Goal: Information Seeking & Learning: Check status

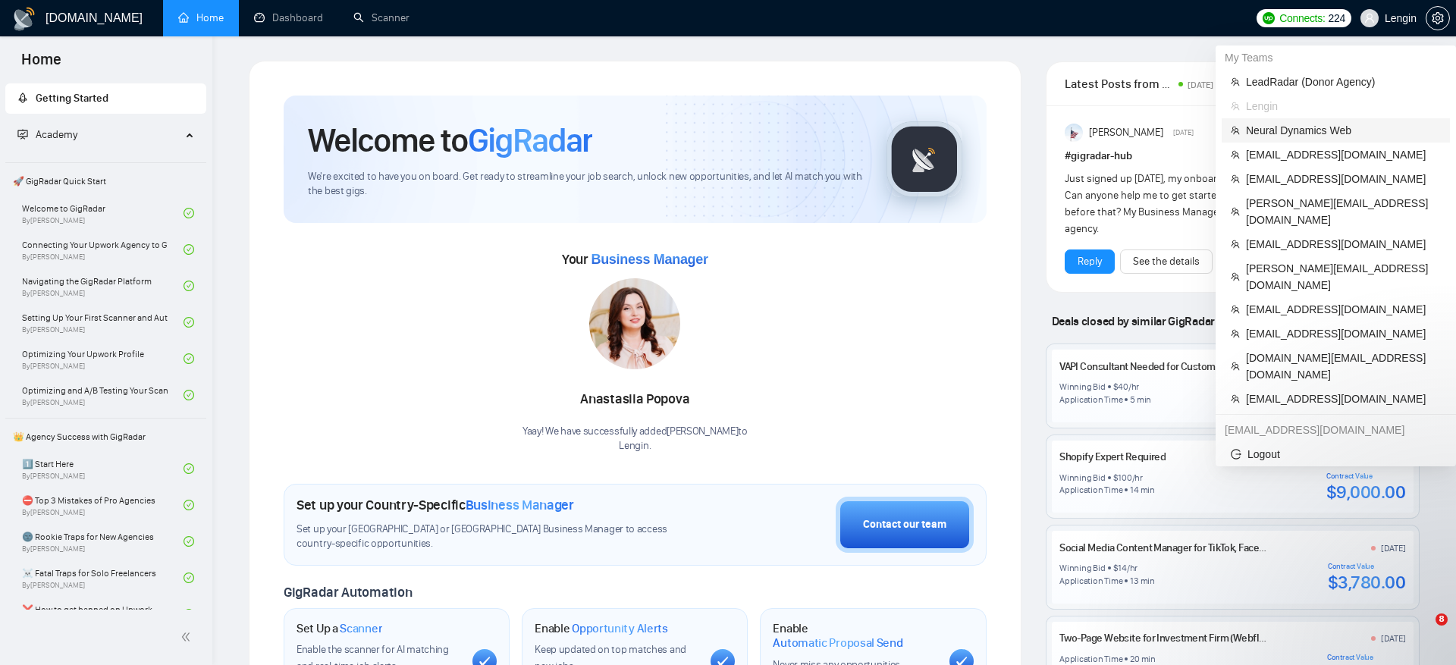
click at [1346, 133] on span "Neural Dynamics Web" at bounding box center [1343, 130] width 195 height 17
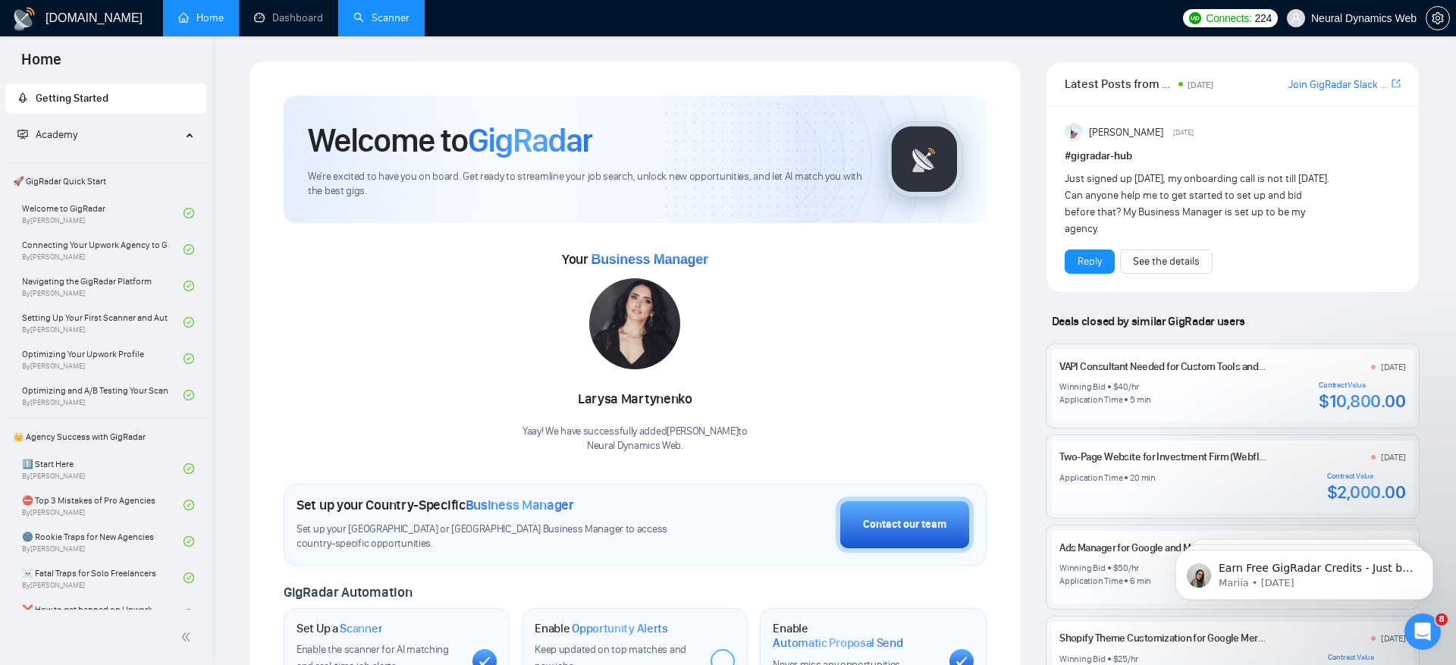
click at [372, 20] on link "Scanner" at bounding box center [381, 17] width 56 height 13
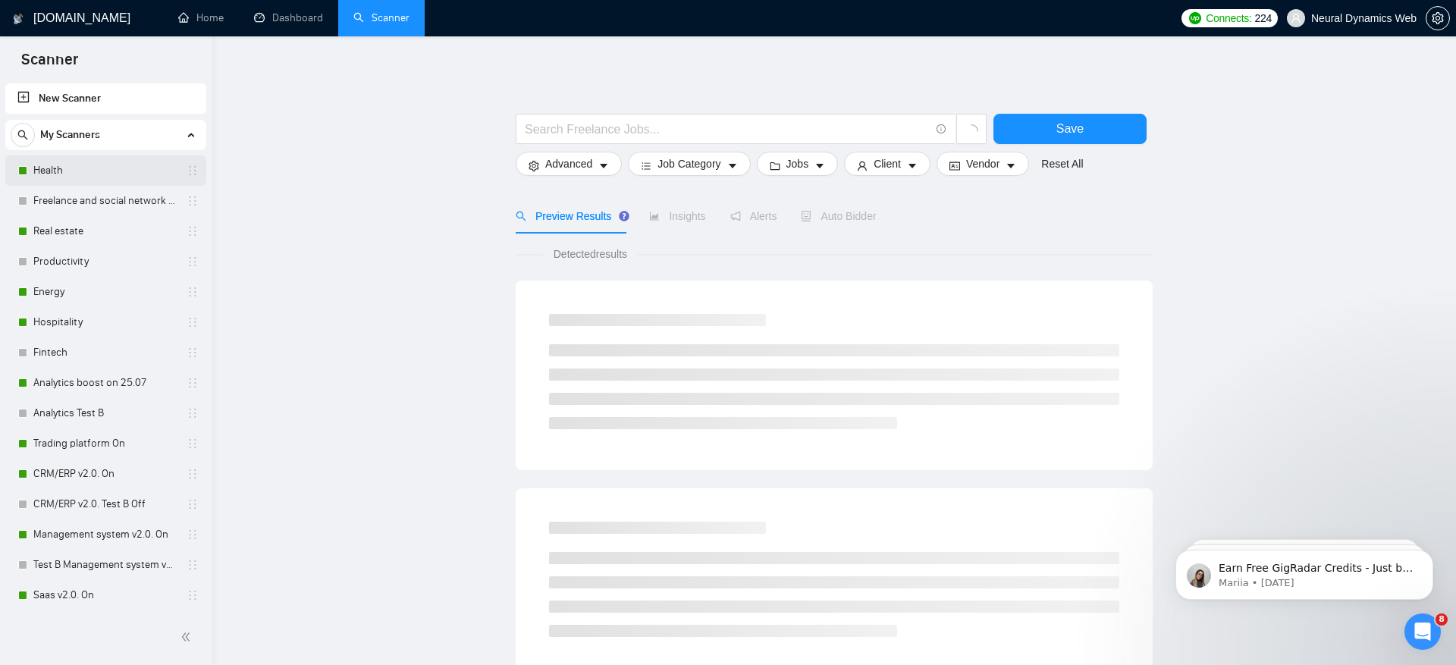
click at [119, 171] on link "Health" at bounding box center [105, 170] width 144 height 30
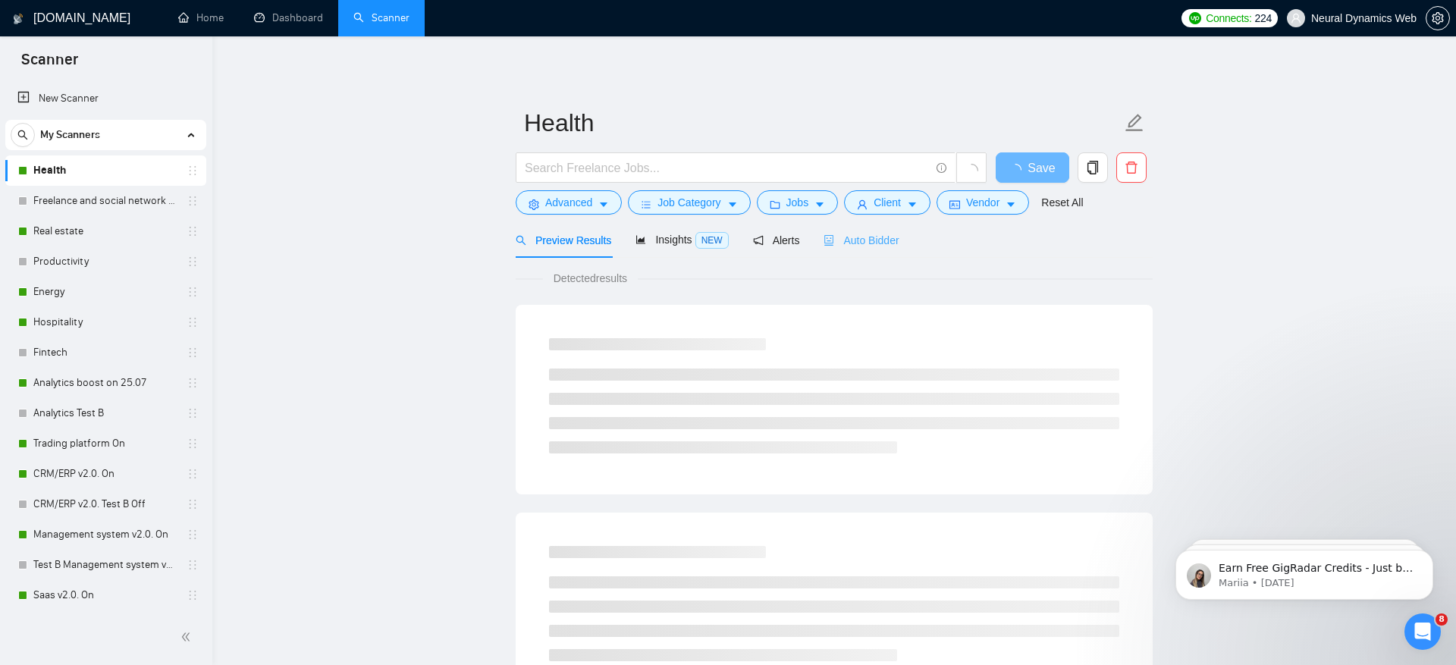
click at [839, 230] on div "Auto Bidder" at bounding box center [860, 240] width 75 height 36
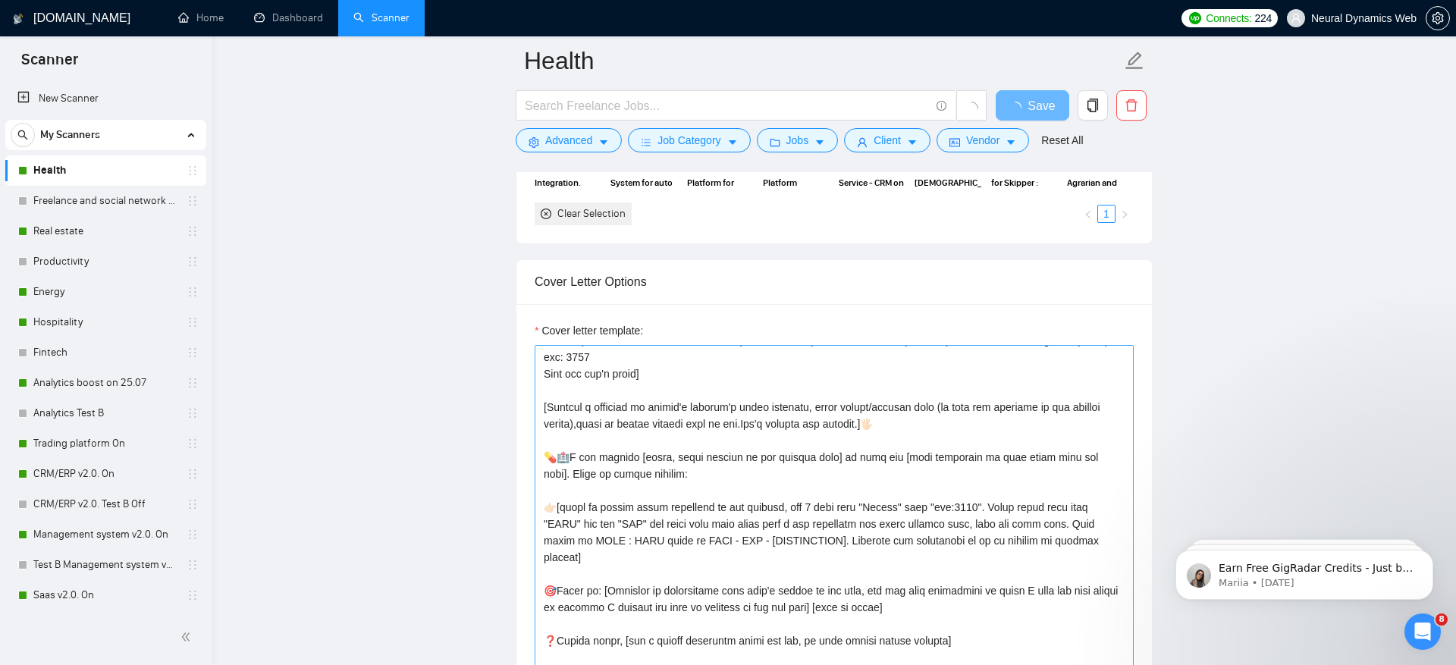
scroll to position [167, 0]
click at [155, 221] on link "Real estate" at bounding box center [105, 231] width 144 height 30
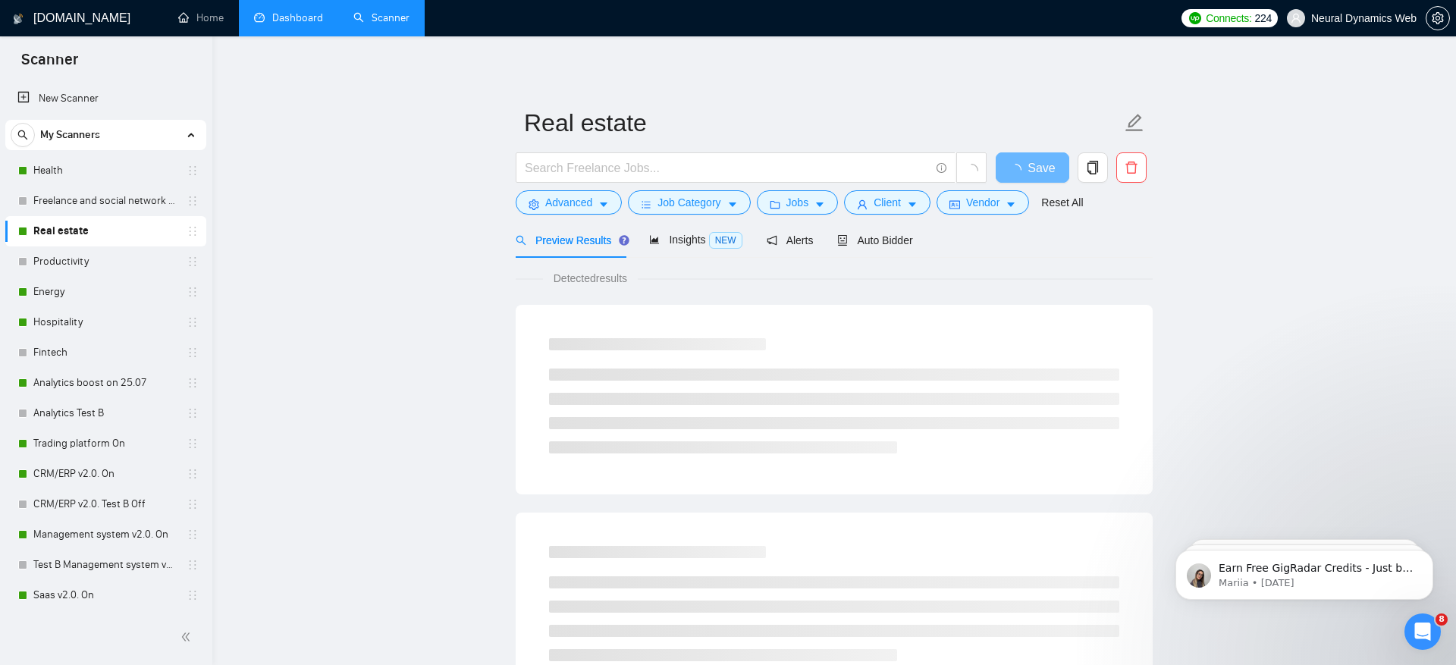
click at [279, 19] on link "Dashboard" at bounding box center [288, 17] width 69 height 13
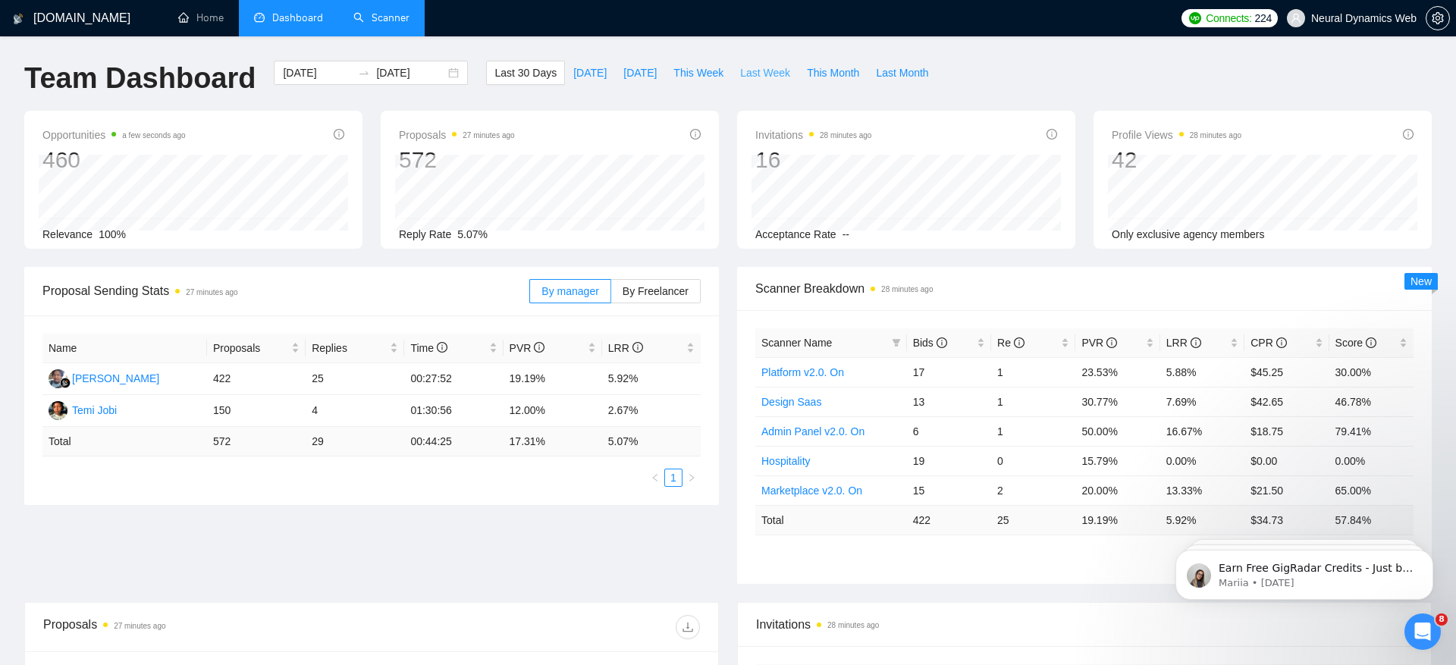
click at [764, 74] on span "Last Week" at bounding box center [765, 72] width 50 height 17
type input "[DATE]"
click at [388, 24] on link "Scanner" at bounding box center [381, 17] width 56 height 13
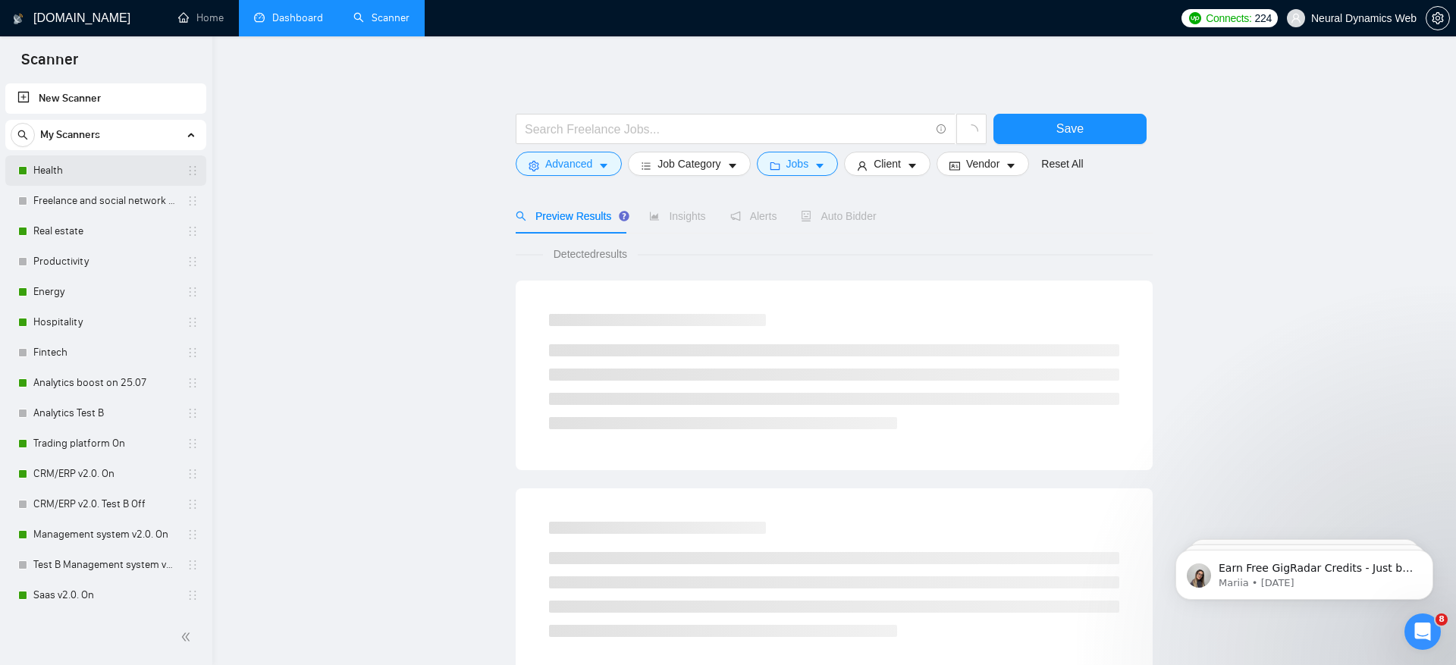
click at [118, 173] on link "Health" at bounding box center [105, 170] width 144 height 30
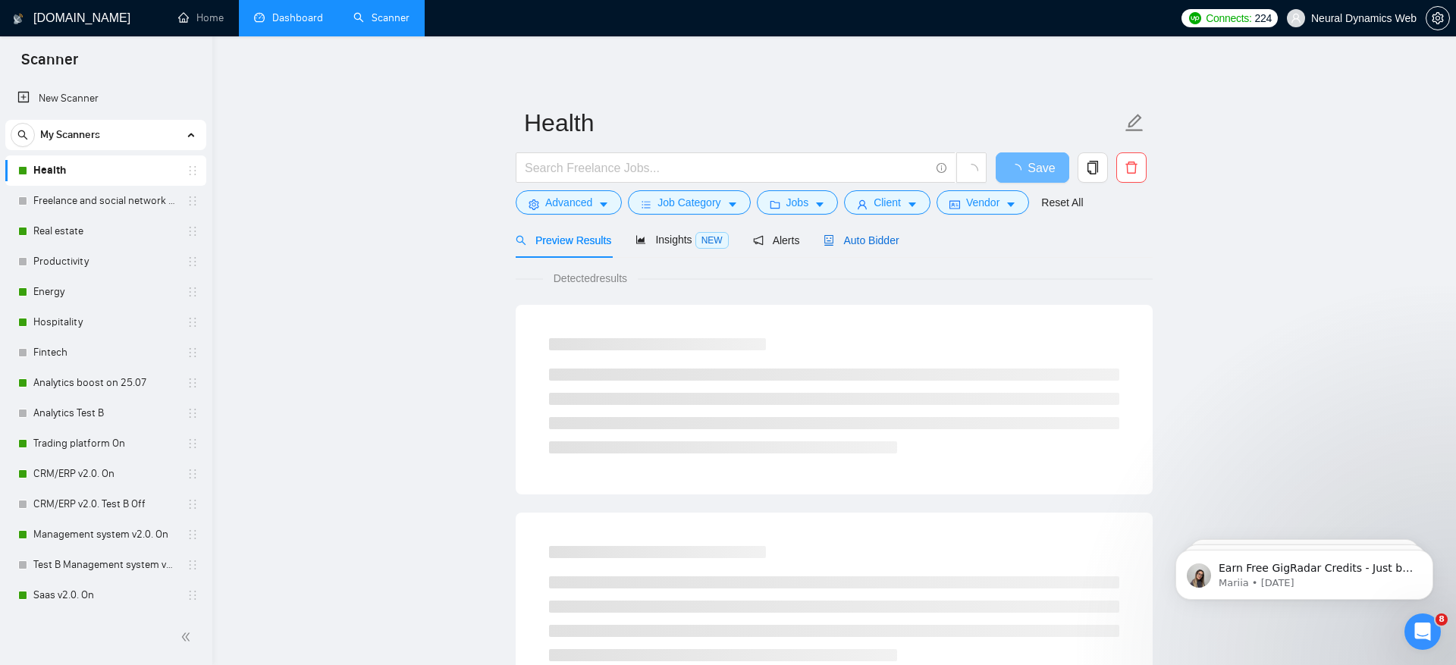
click at [893, 237] on span "Auto Bidder" at bounding box center [860, 240] width 75 height 12
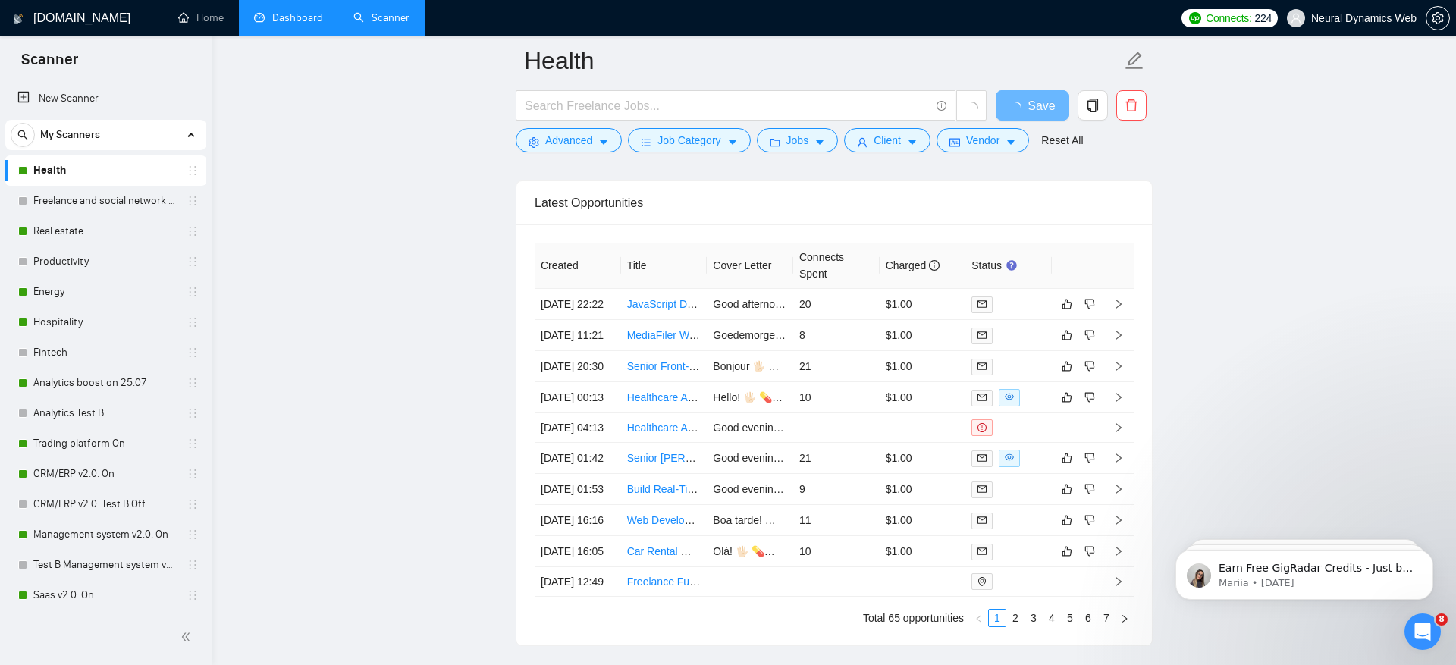
scroll to position [3451, 0]
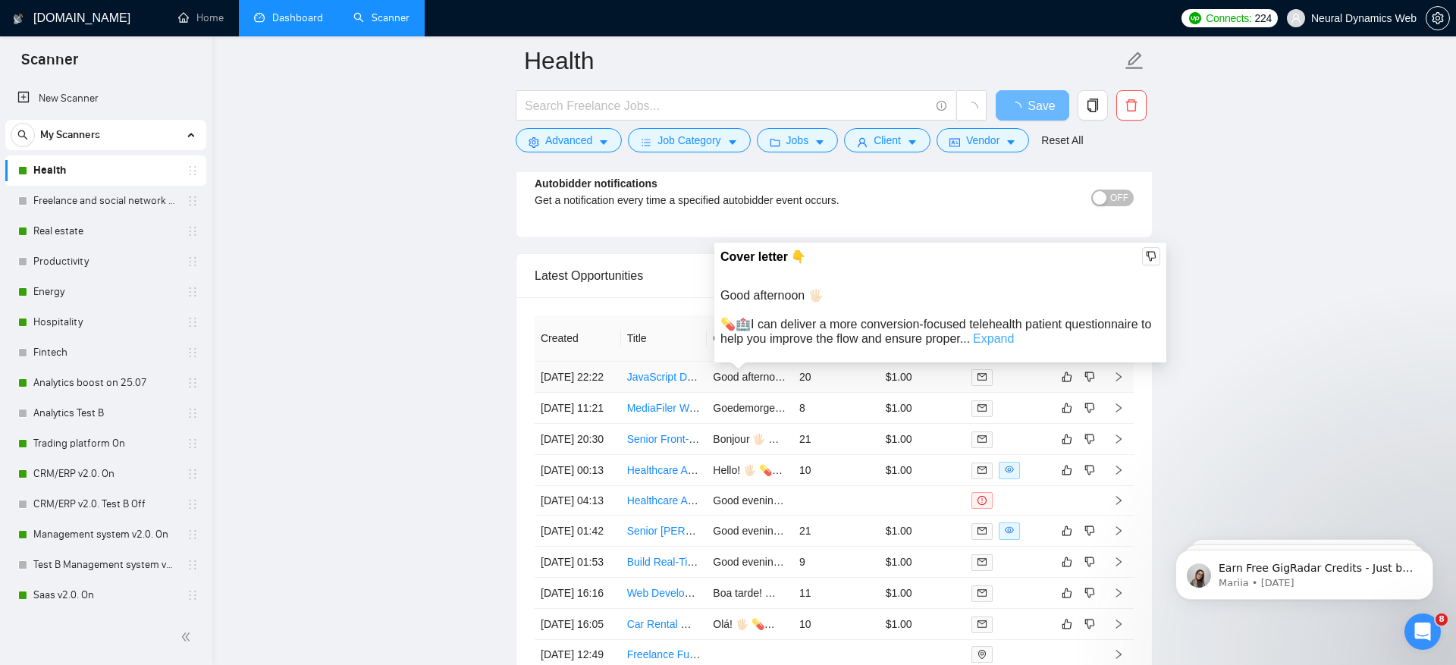
click at [1014, 340] on link "Expand" at bounding box center [993, 338] width 41 height 13
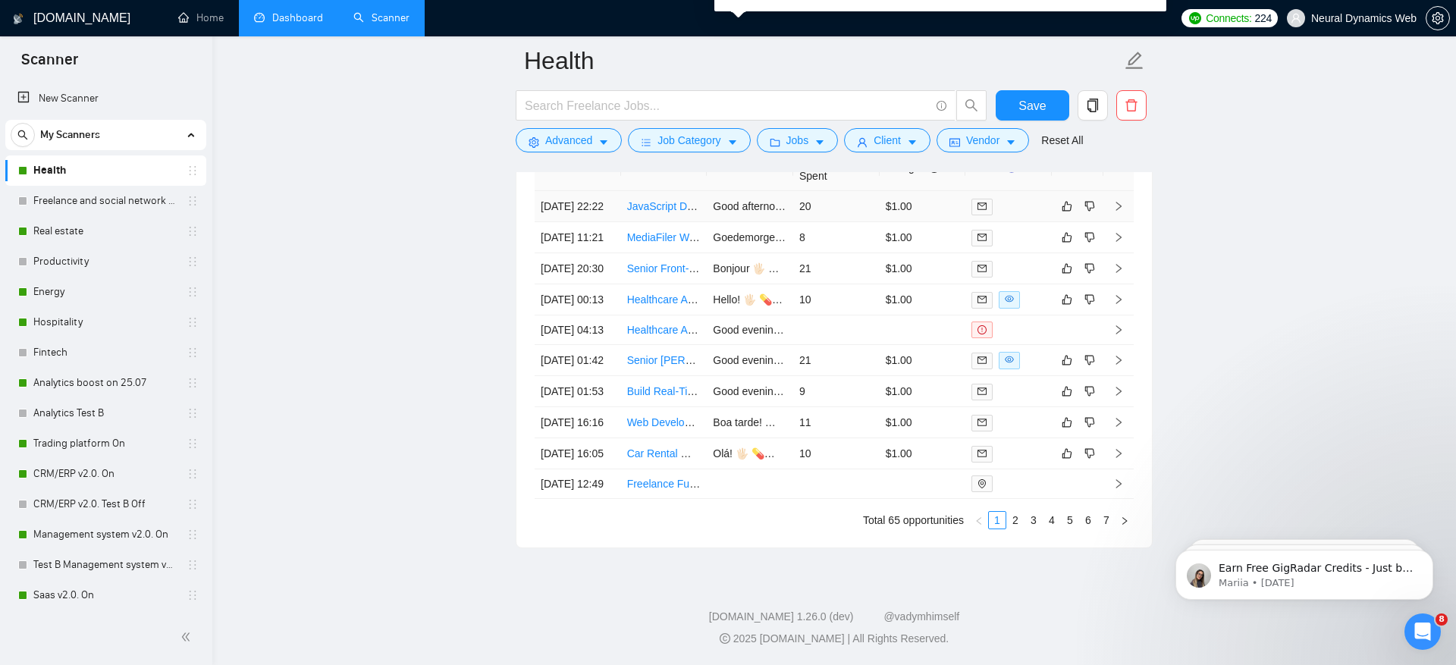
scroll to position [3799, 0]
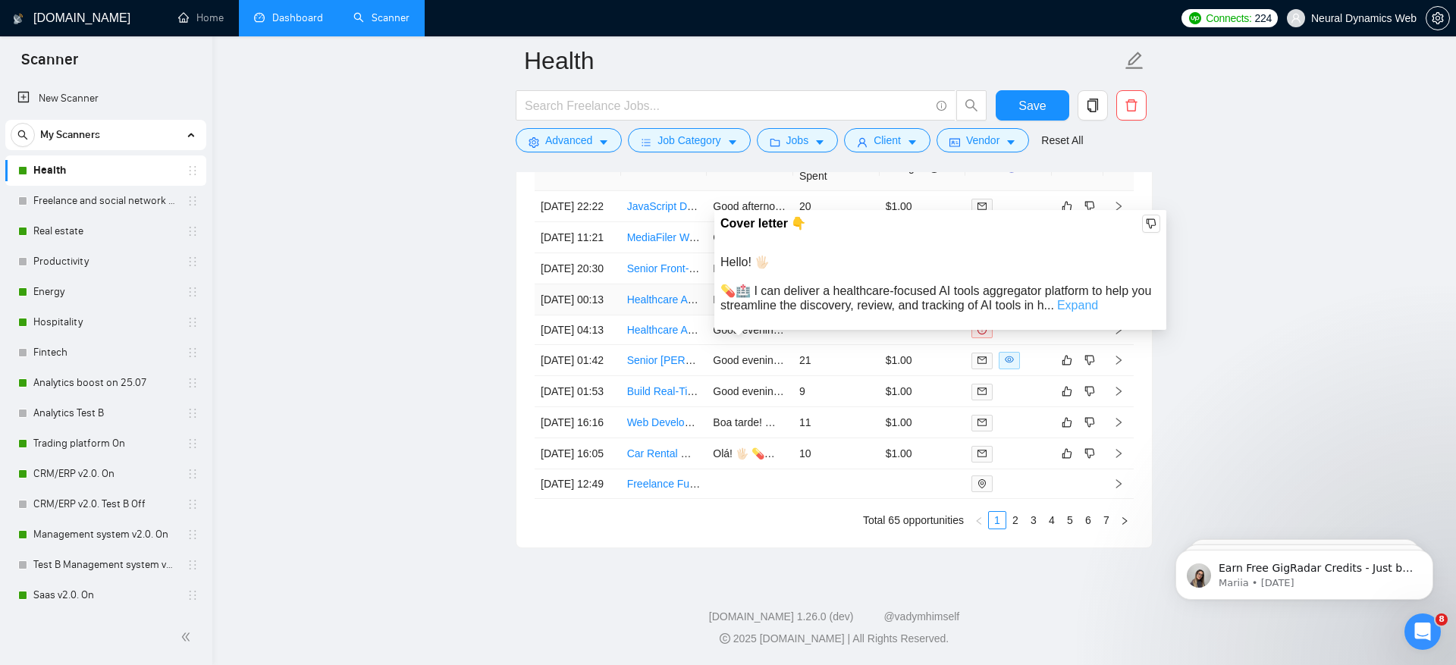
click at [1083, 299] on link "Expand" at bounding box center [1077, 305] width 41 height 13
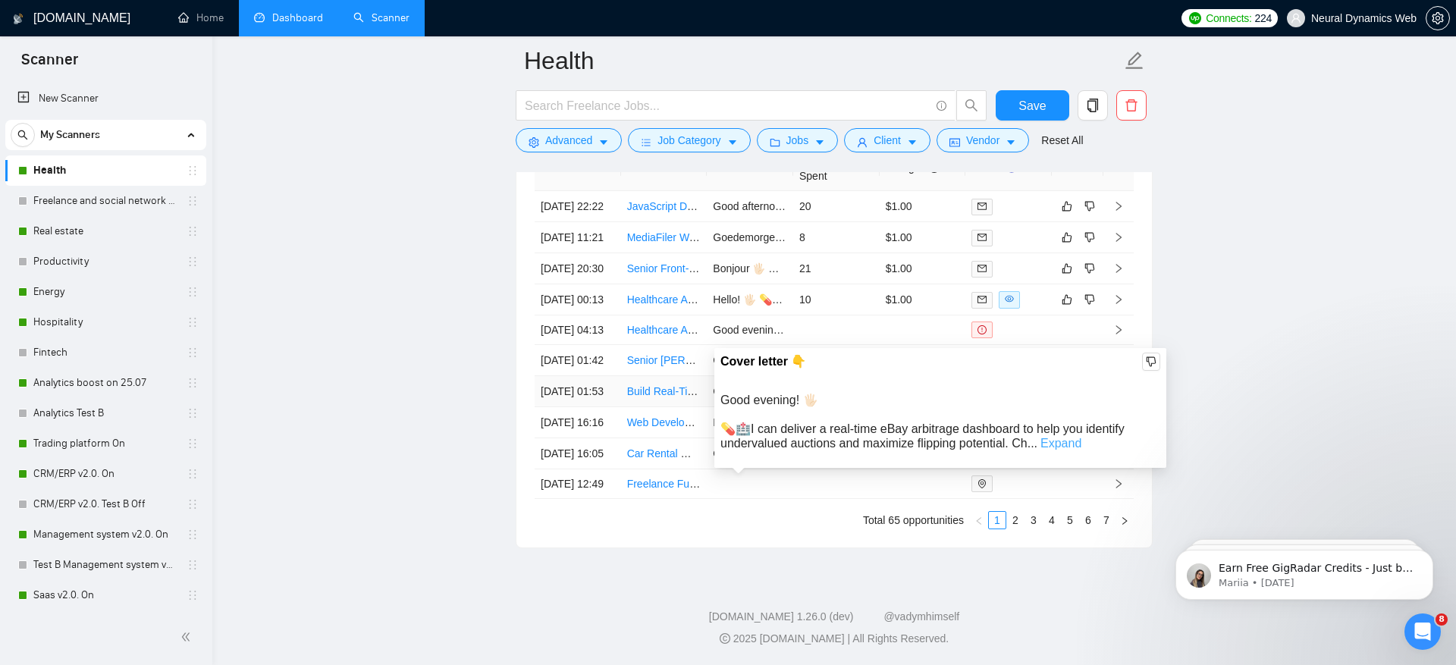
click at [1071, 437] on link "Expand" at bounding box center [1060, 443] width 41 height 13
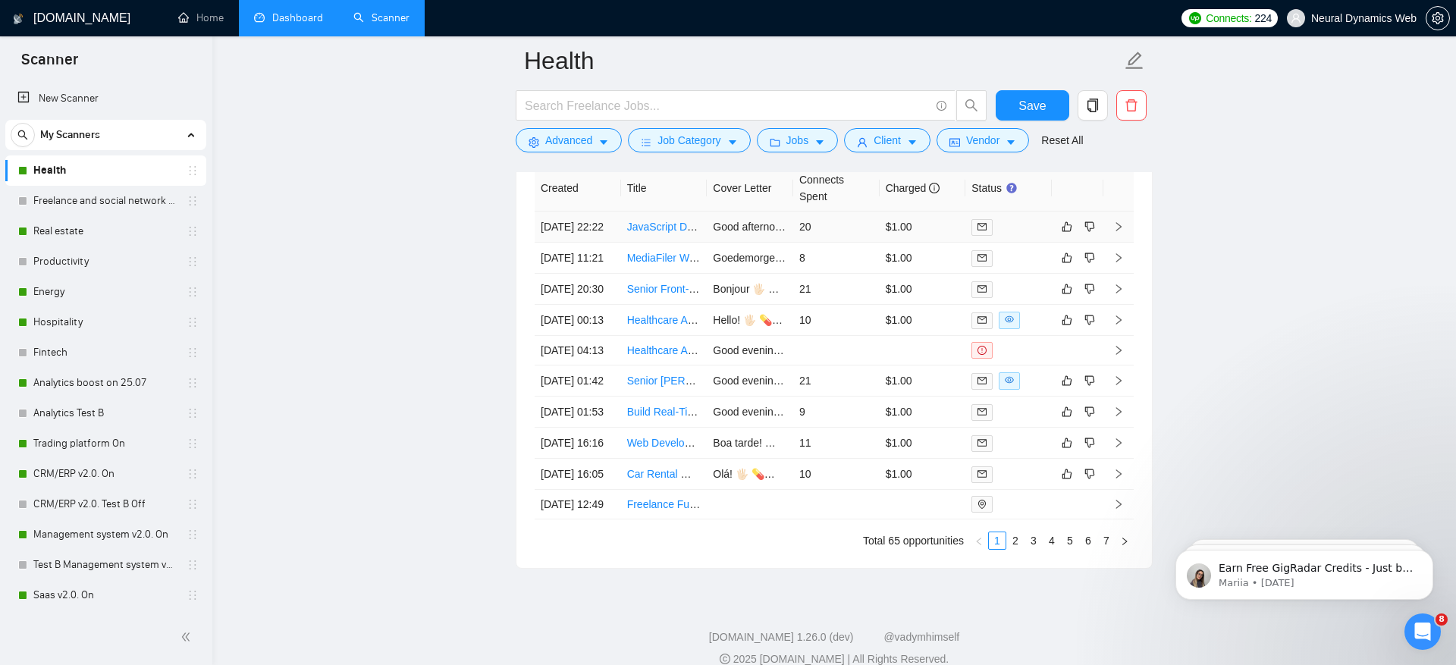
scroll to position [3760, 0]
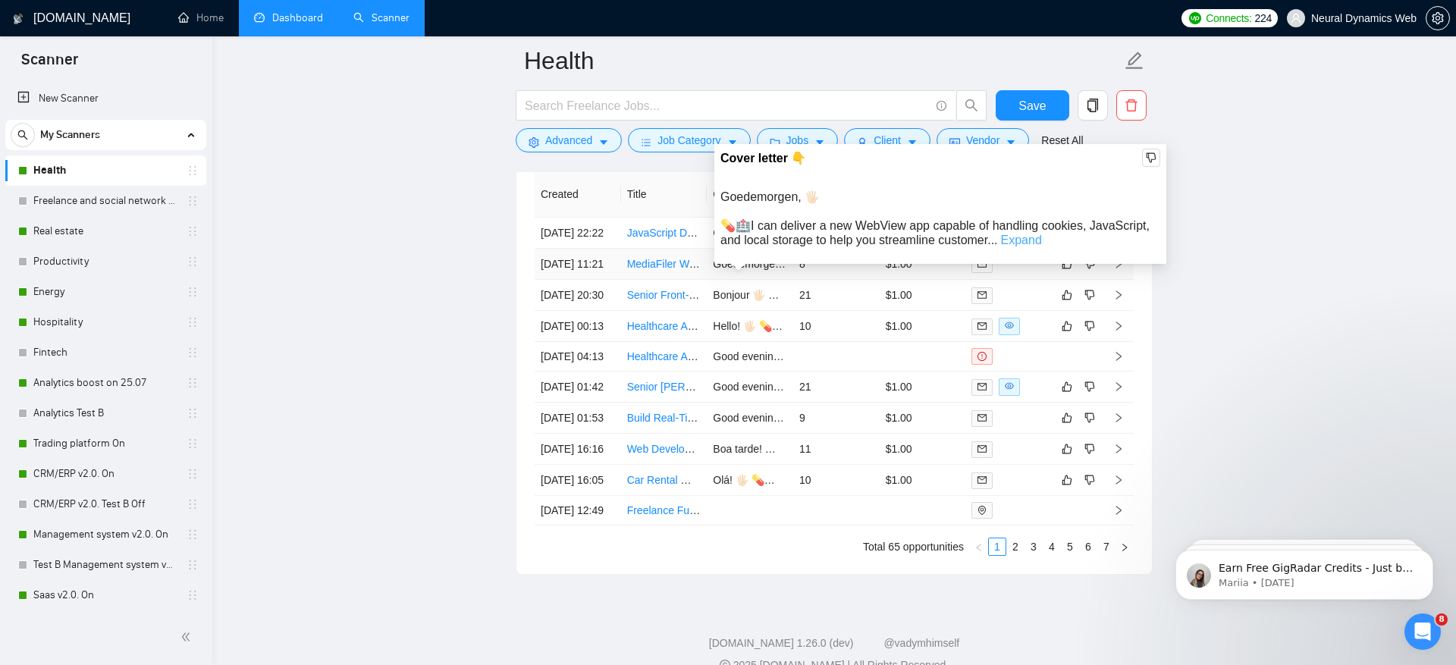
click at [1041, 239] on link "Expand" at bounding box center [1021, 240] width 41 height 13
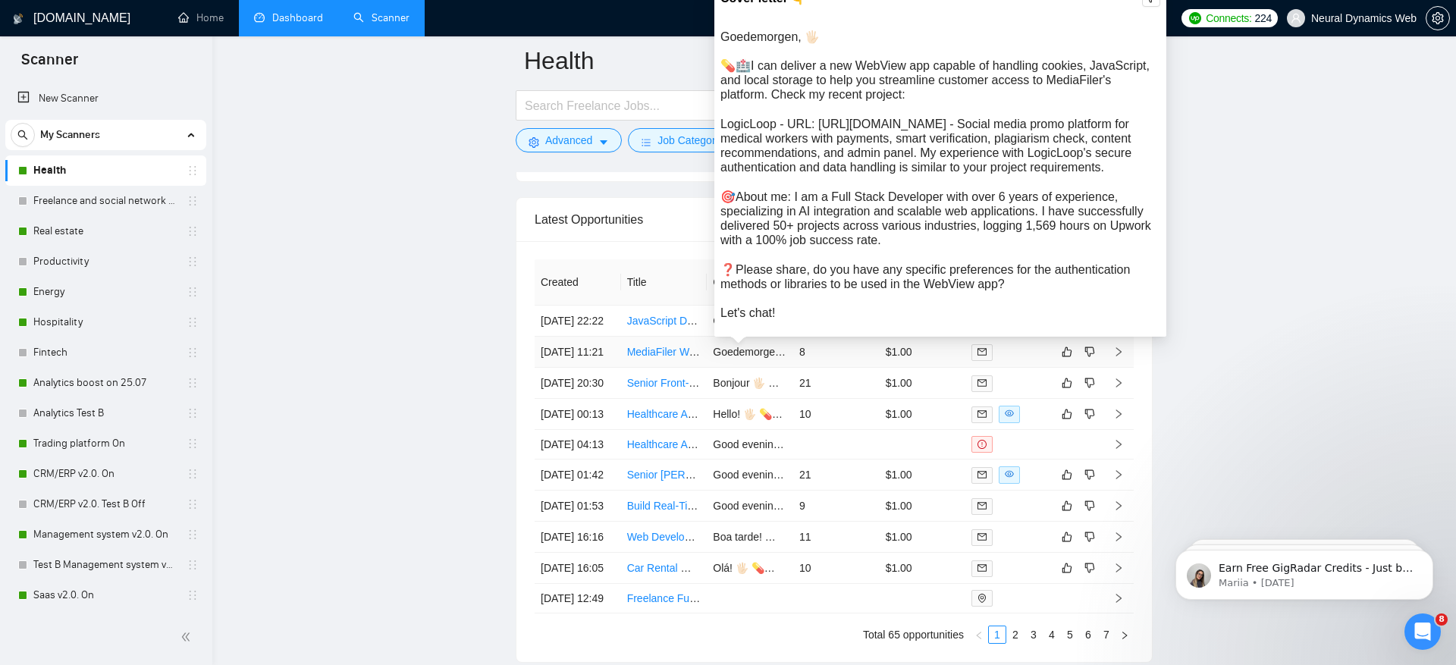
scroll to position [3666, 0]
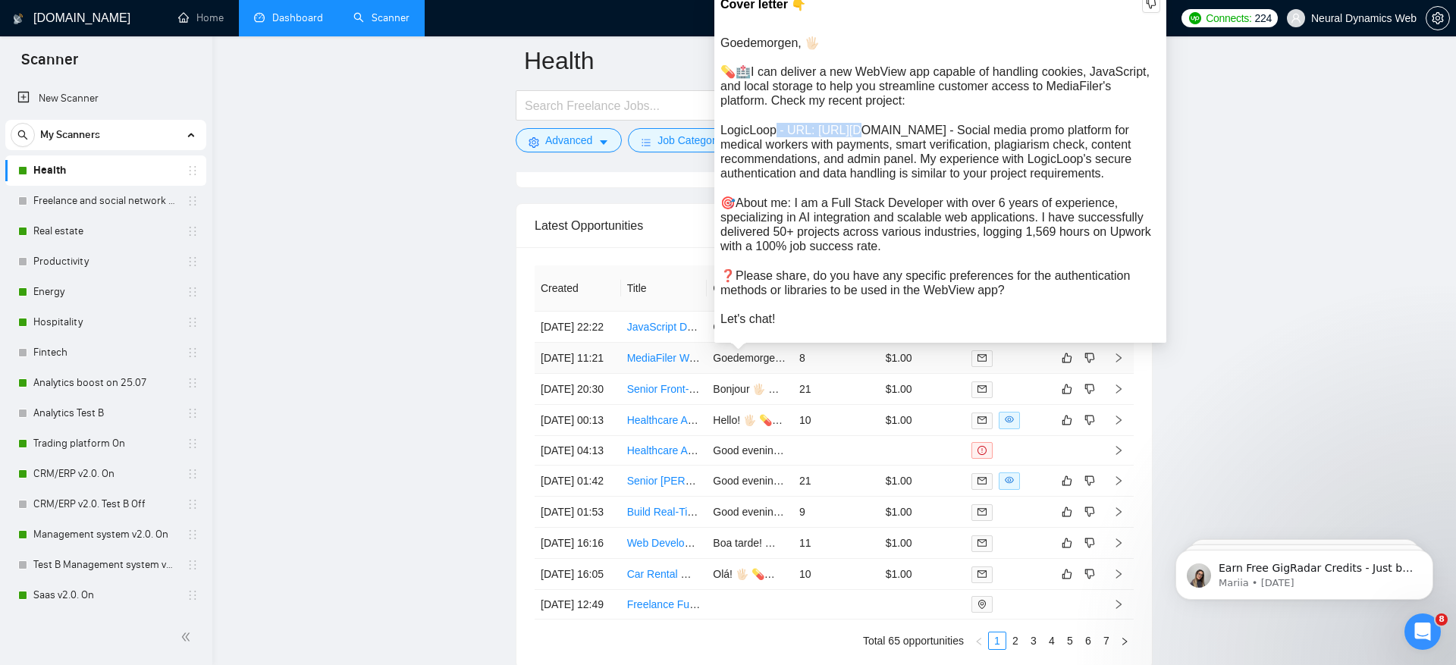
drag, startPoint x: 774, startPoint y: 133, endPoint x: 856, endPoint y: 130, distance: 81.9
click at [856, 130] on div "Goedemorgen, 🖐🏻 💊🏥I can deliver a new WebView app capable of handling cookies, …" at bounding box center [940, 181] width 440 height 291
click at [799, 131] on div "Goedemorgen, 🖐🏻 💊🏥I can deliver a new WebView app capable of handling cookies, …" at bounding box center [940, 181] width 440 height 291
drag, startPoint x: 777, startPoint y: 132, endPoint x: 817, endPoint y: 129, distance: 40.3
click at [818, 130] on div "Goedemorgen, 🖐🏻 💊🏥I can deliver a new WebView app capable of handling cookies, …" at bounding box center [940, 181] width 440 height 291
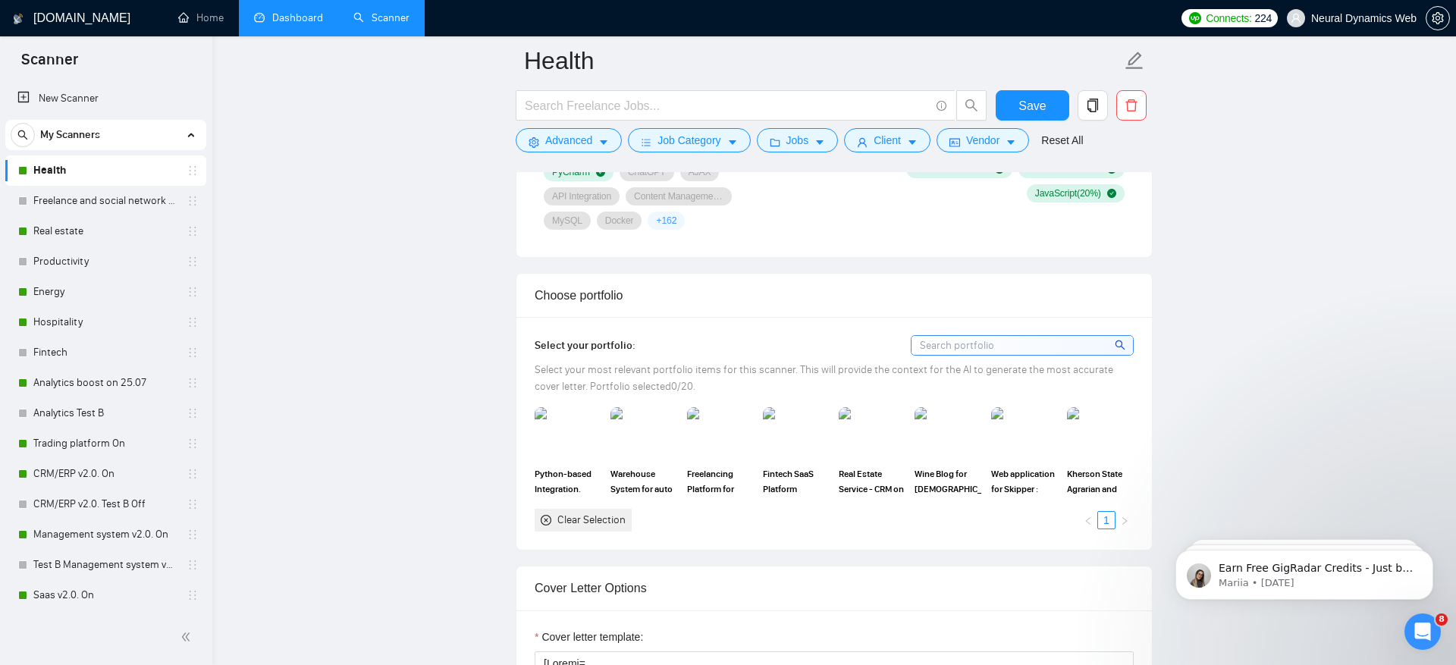
scroll to position [1078, 0]
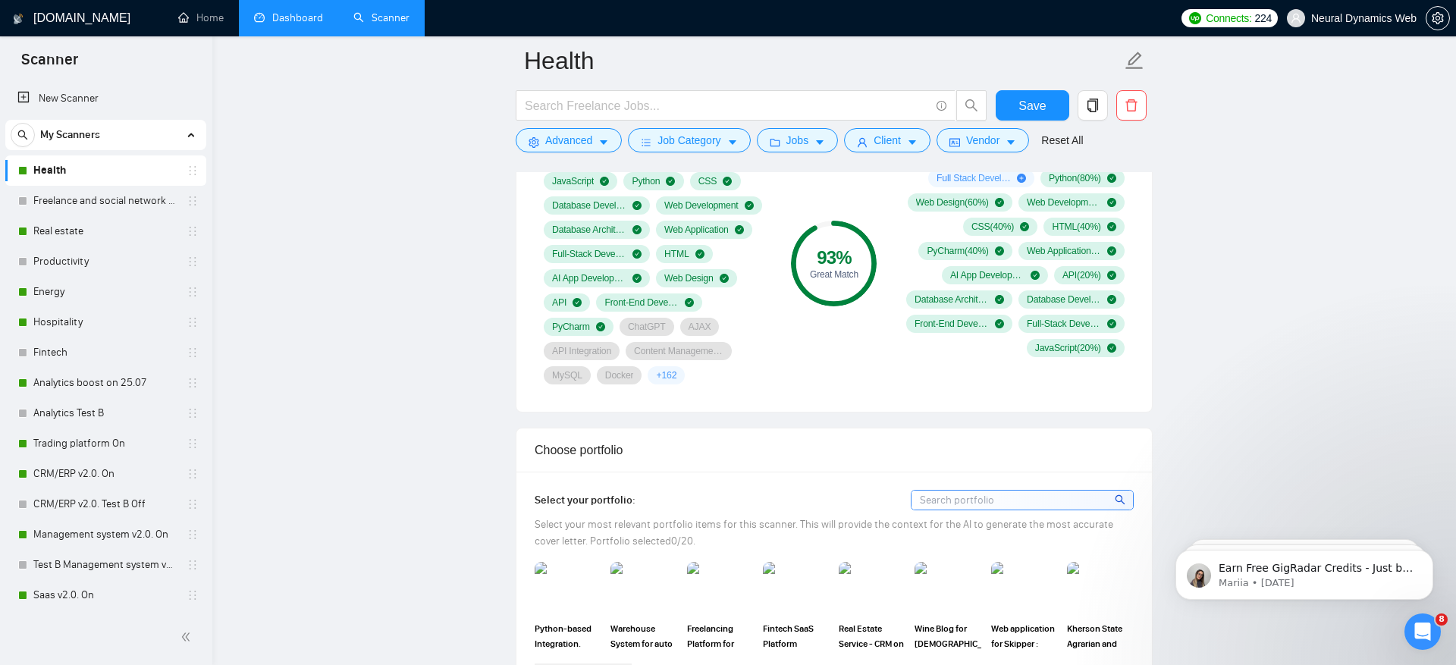
click at [287, 22] on link "Dashboard" at bounding box center [288, 17] width 69 height 13
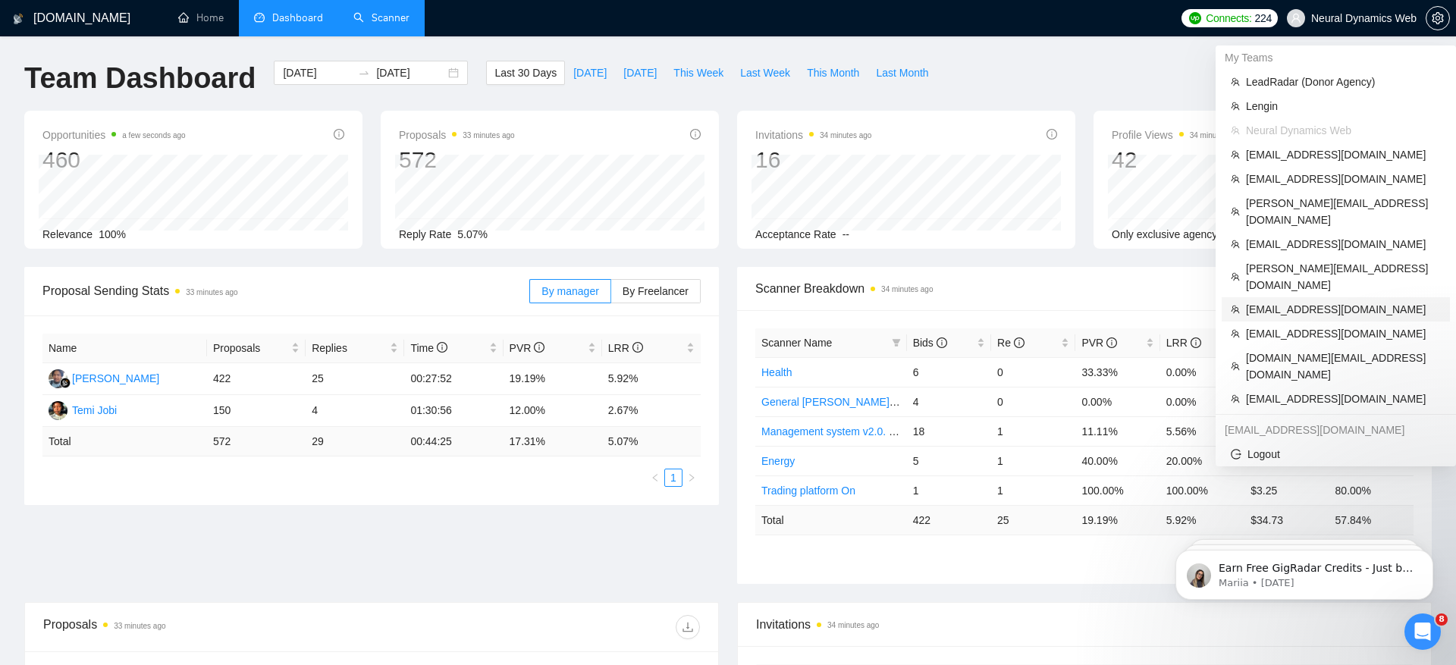
click at [1304, 301] on span "[EMAIL_ADDRESS][DOMAIN_NAME]" at bounding box center [1343, 309] width 195 height 17
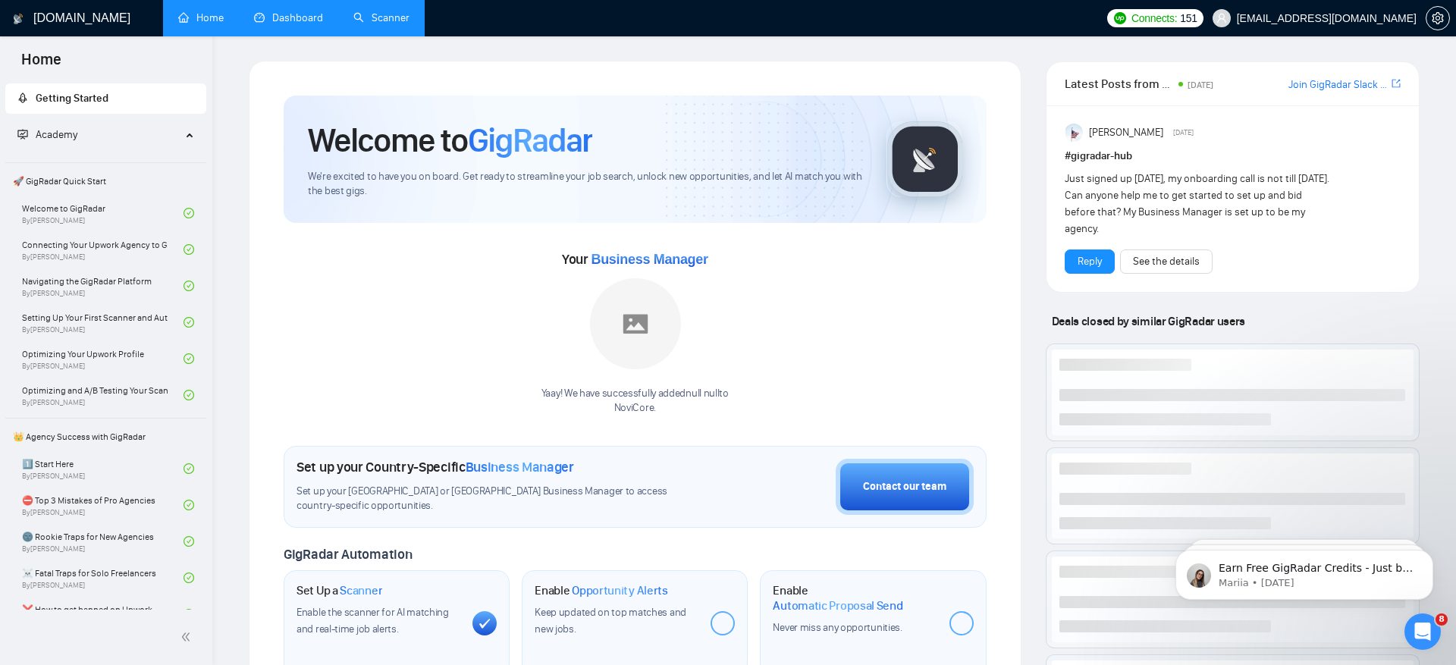
click at [312, 24] on link "Dashboard" at bounding box center [288, 17] width 69 height 13
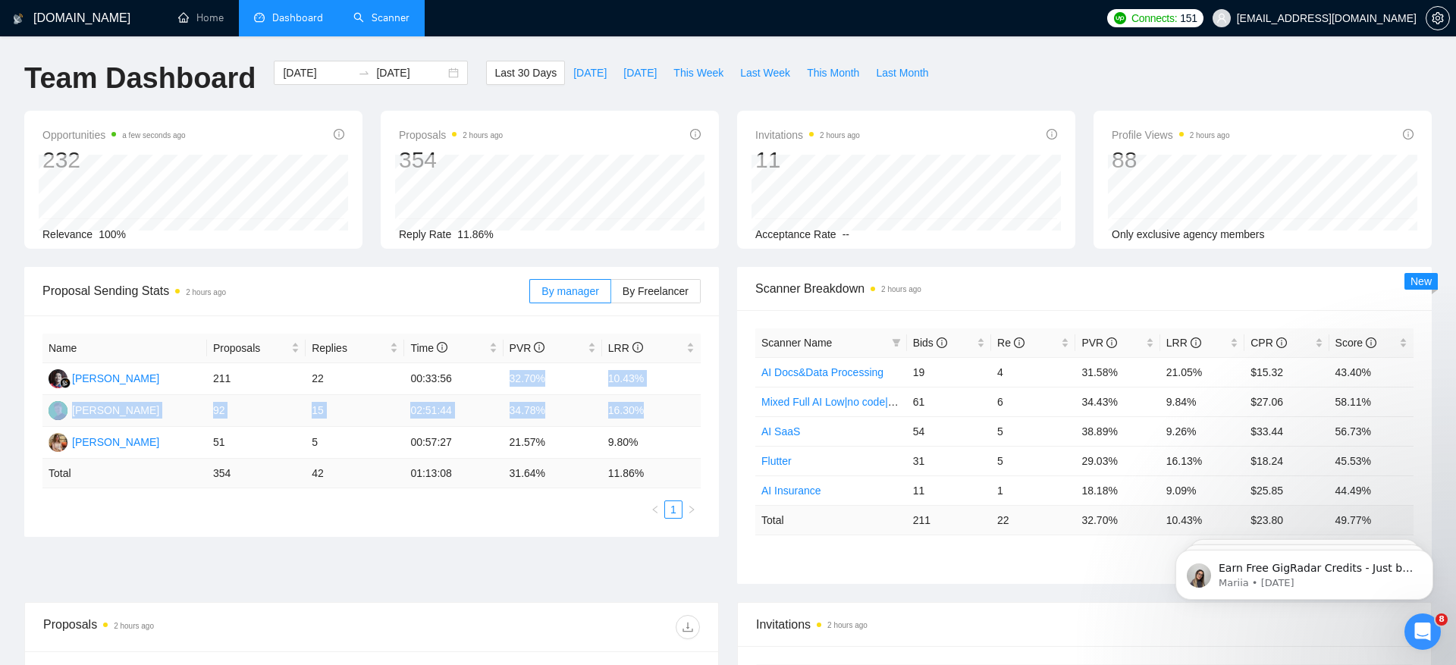
drag, startPoint x: 502, startPoint y: 369, endPoint x: 680, endPoint y: 412, distance: 183.3
click at [680, 414] on tbody "[PERSON_NAME] 211 22 00:33:56 32.70% 10.43% [PERSON_NAME] 92 15 02:51:44 34.78%…" at bounding box center [371, 411] width 658 height 96
click at [385, 17] on link "Scanner" at bounding box center [381, 17] width 56 height 13
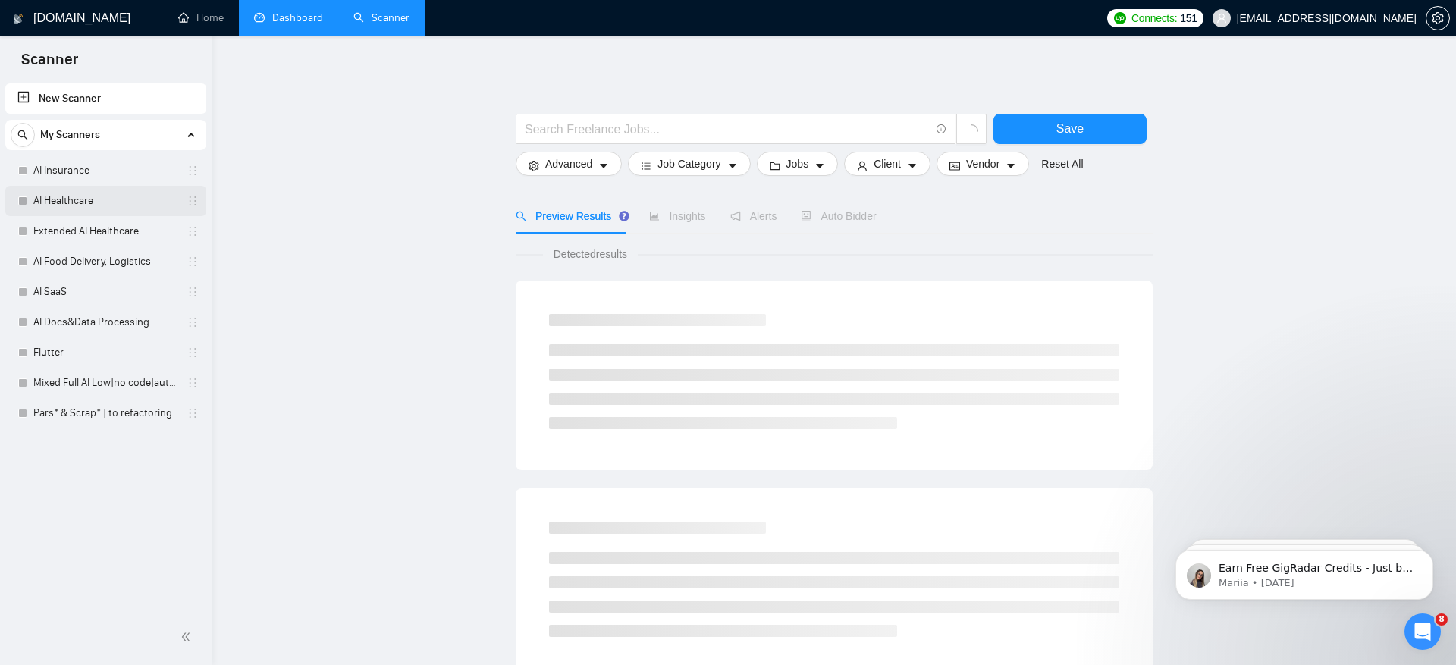
click at [128, 203] on link "AI Healthcare" at bounding box center [105, 201] width 144 height 30
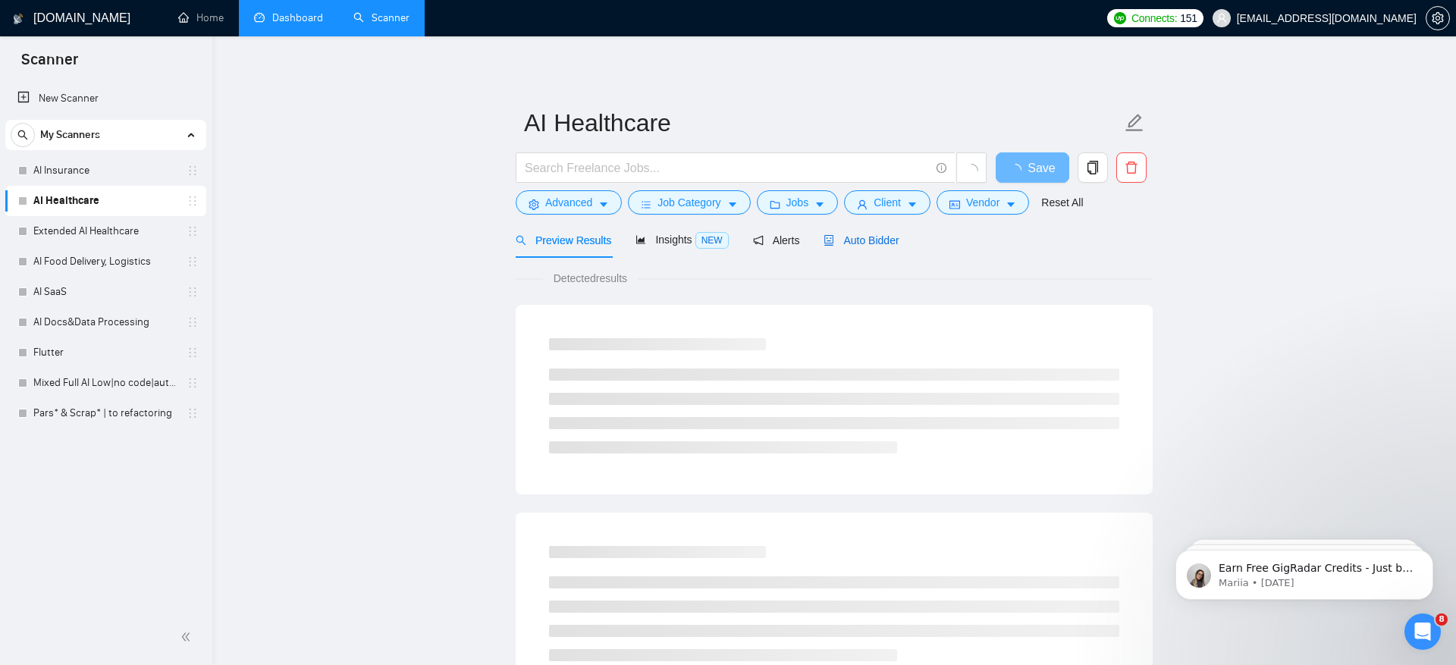
click at [865, 234] on div "Auto Bidder" at bounding box center [860, 240] width 75 height 17
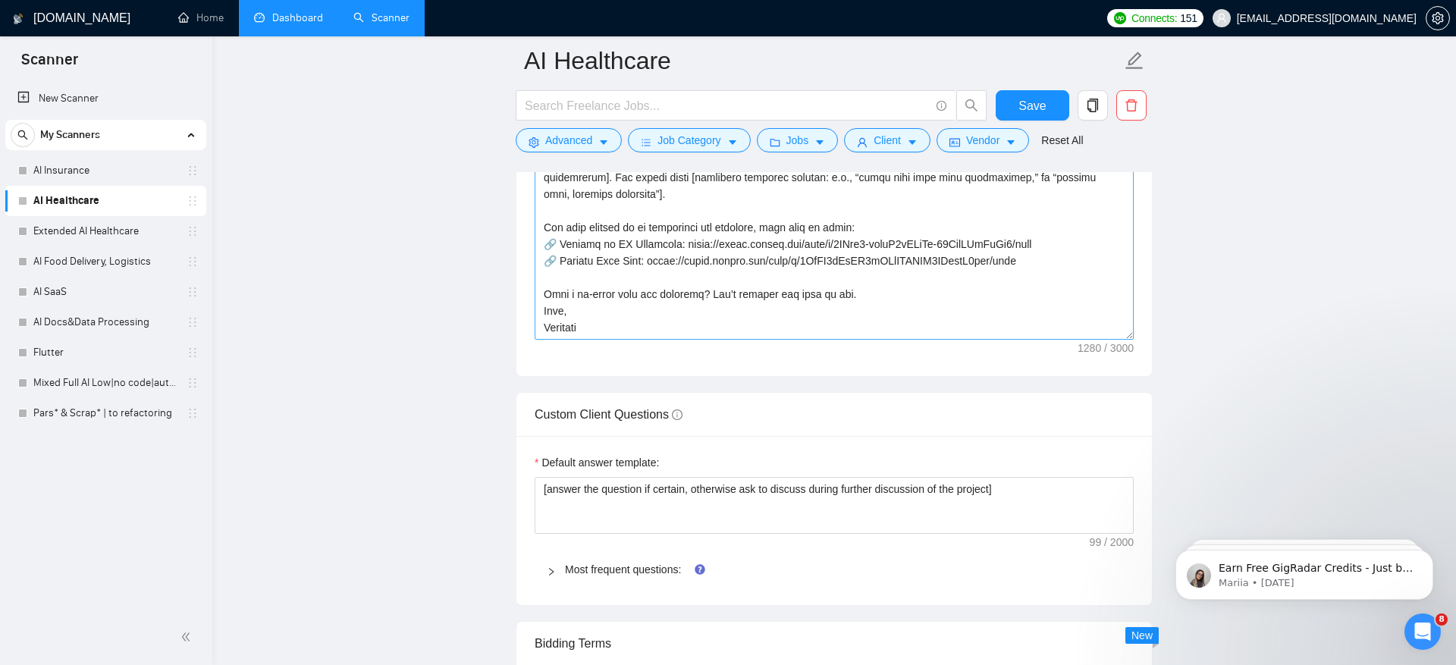
scroll to position [1963, 0]
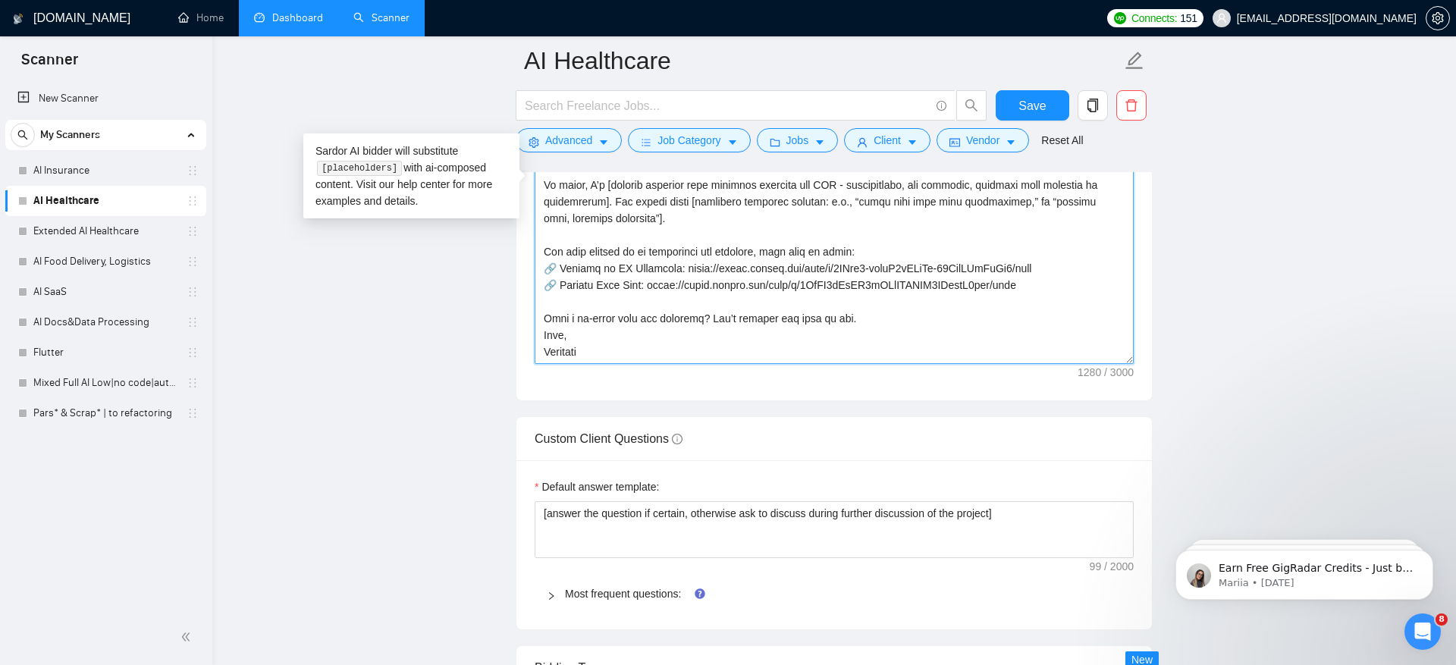
drag, startPoint x: 556, startPoint y: 278, endPoint x: 1121, endPoint y: 292, distance: 565.0
click at [1121, 292] on textarea "Cover letter template:" at bounding box center [833, 193] width 599 height 341
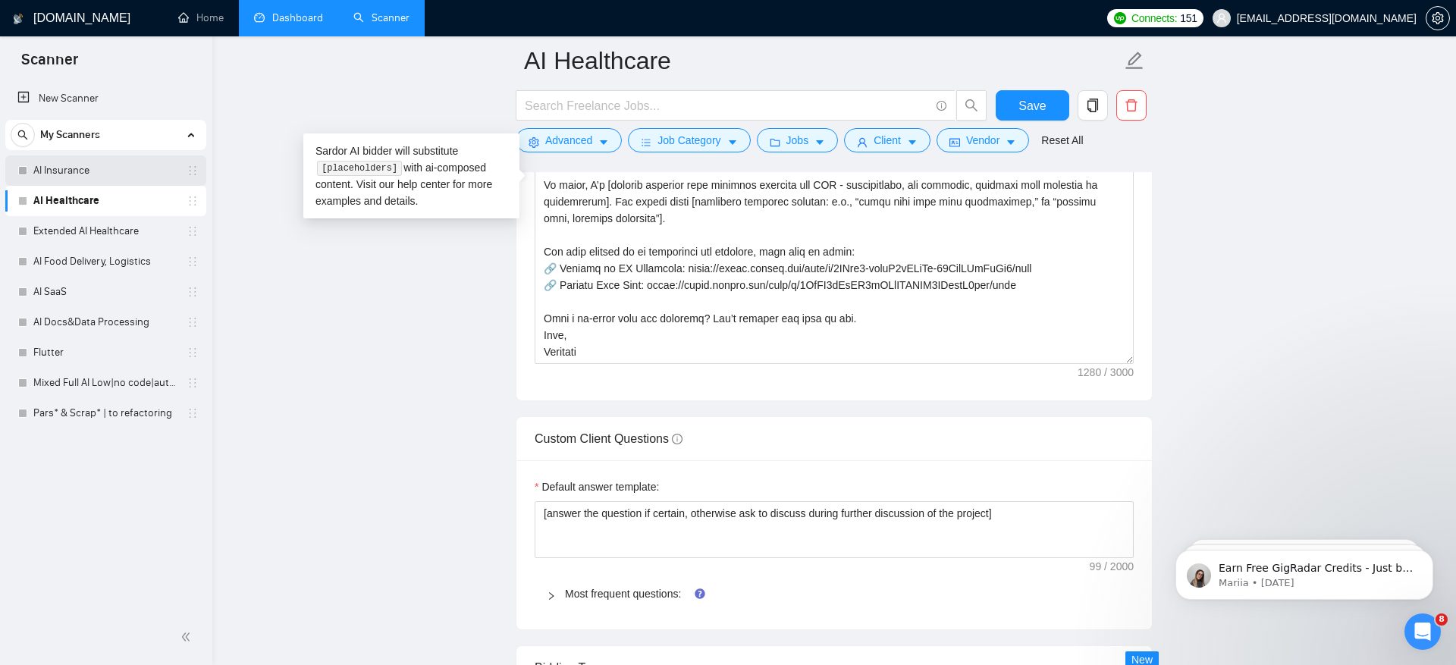
click at [124, 174] on link "AI Insurance" at bounding box center [105, 170] width 144 height 30
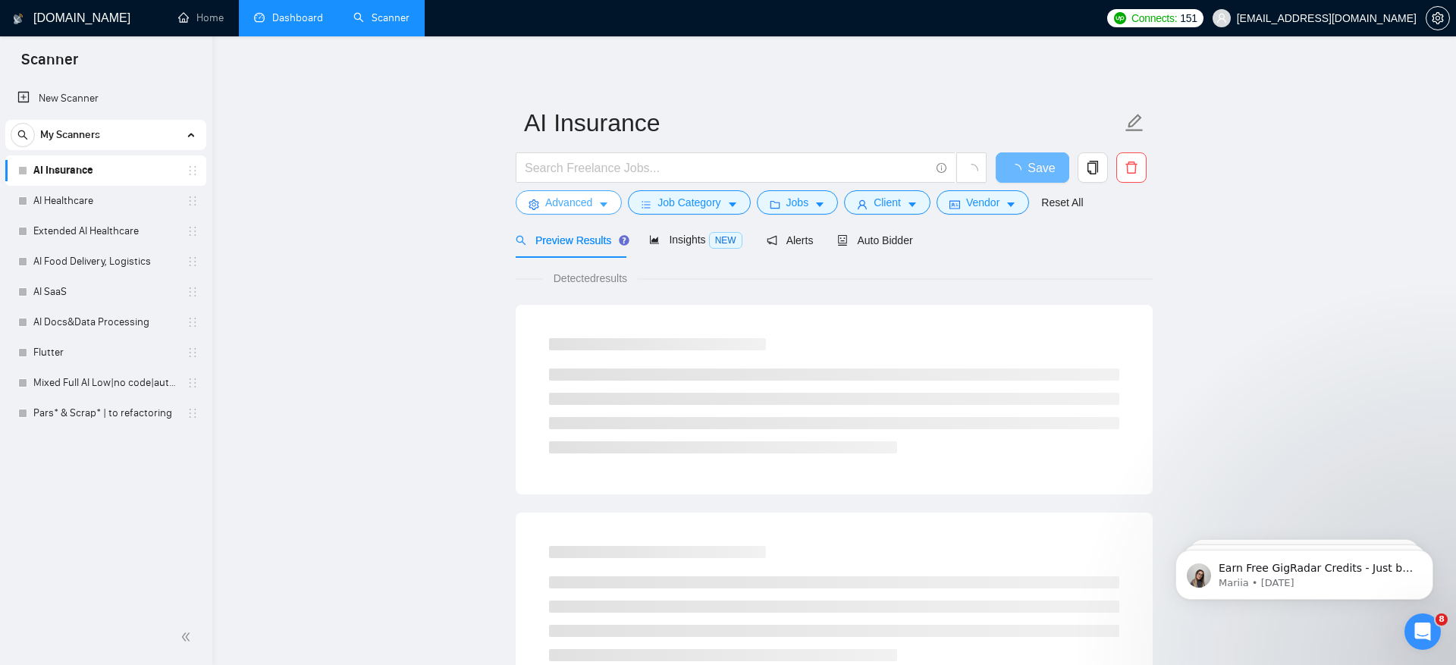
click at [592, 212] on button "Advanced" at bounding box center [569, 202] width 106 height 24
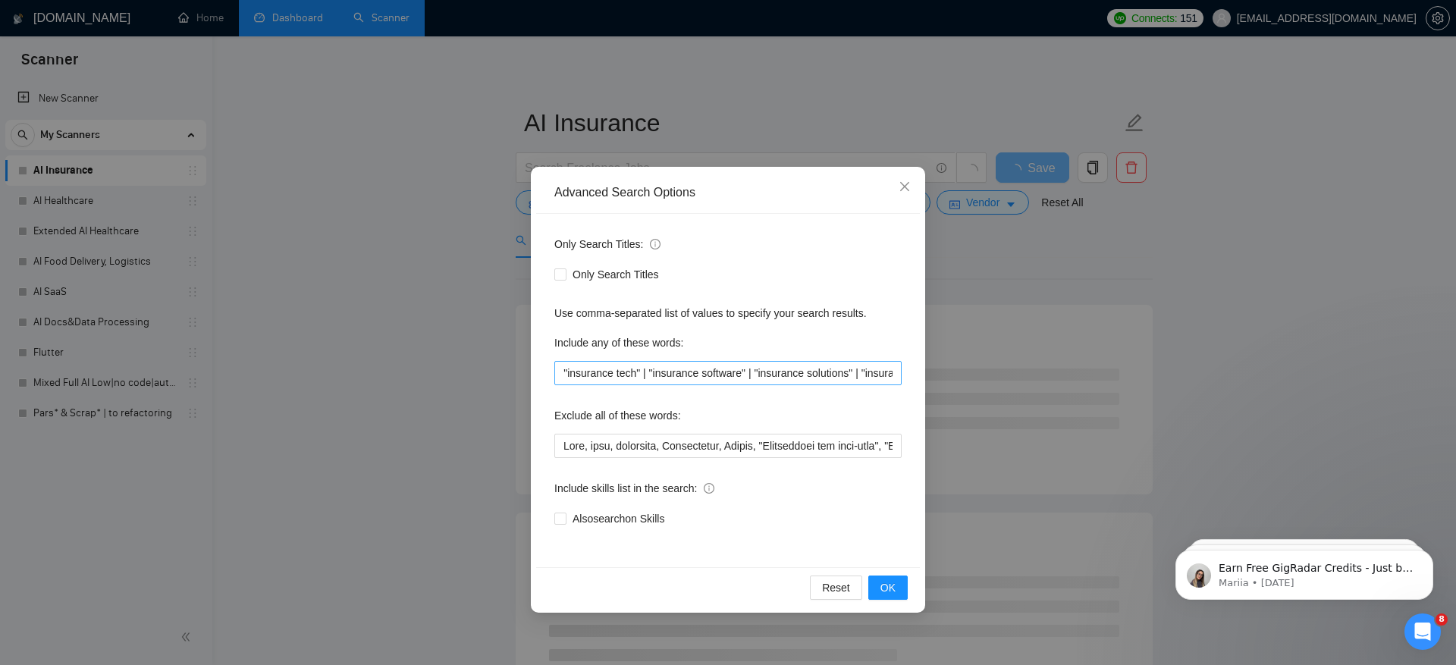
scroll to position [0, 1898]
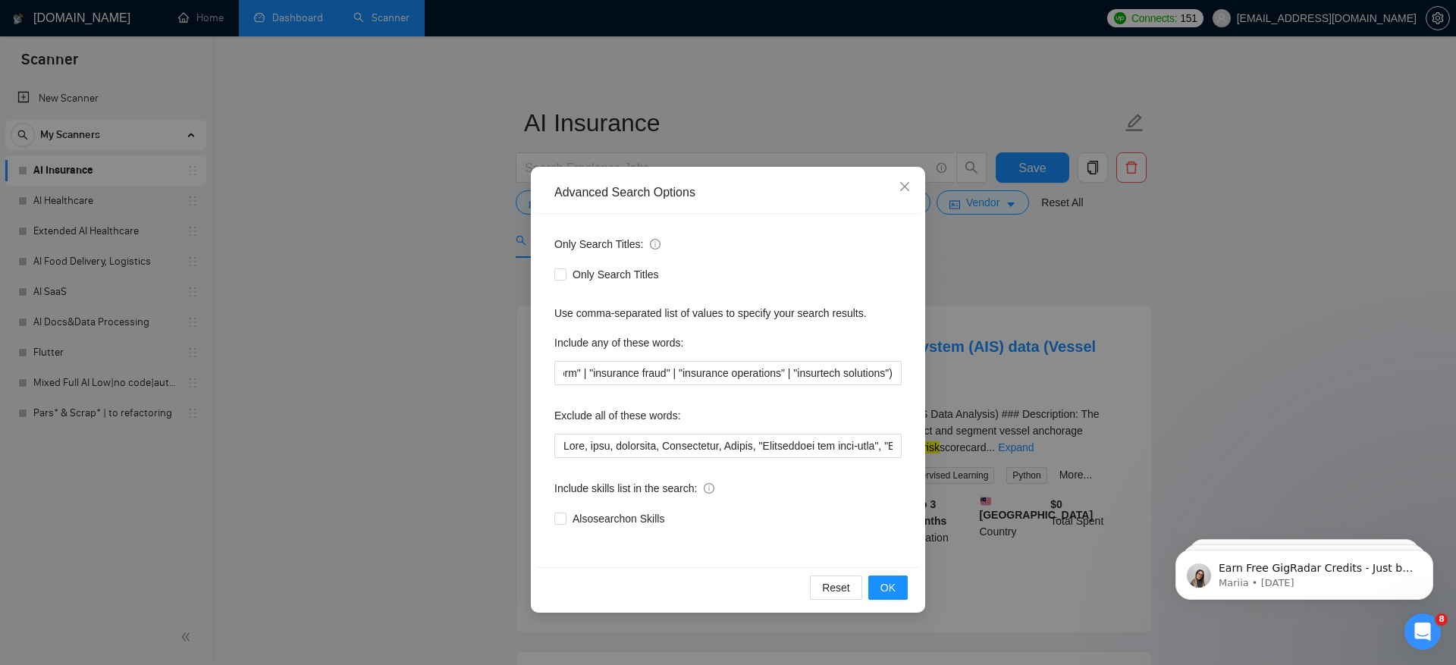
click at [1061, 267] on div "Advanced Search Options Only Search Titles: Only Search Titles Use comma-separa…" at bounding box center [728, 332] width 1456 height 665
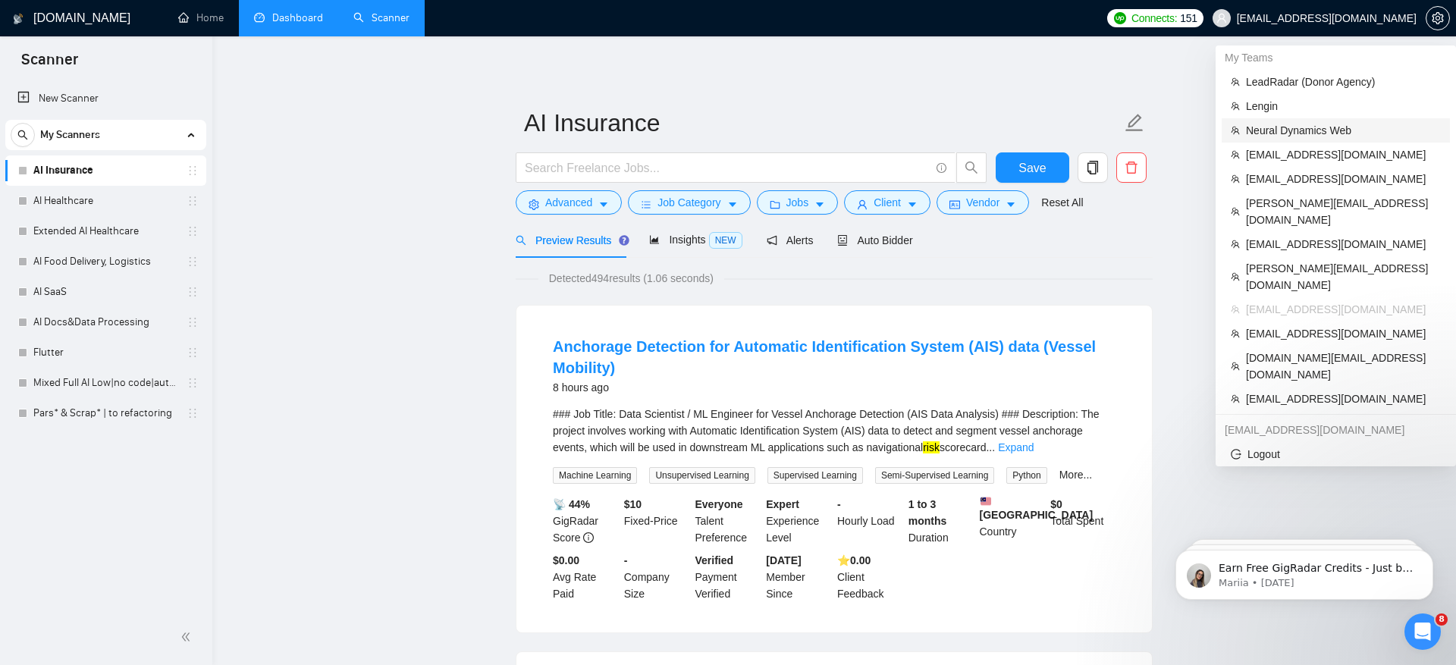
click at [1320, 129] on span "Neural Dynamics Web" at bounding box center [1343, 130] width 195 height 17
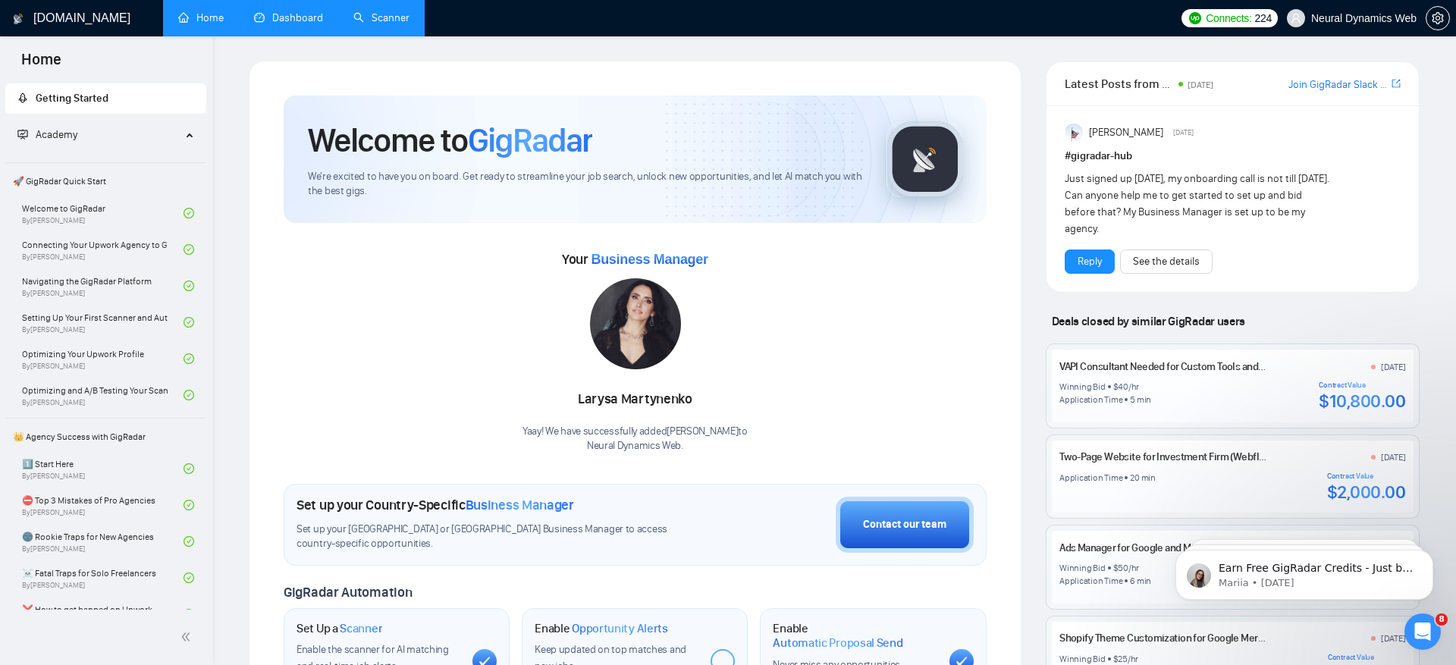
click at [383, 19] on link "Scanner" at bounding box center [381, 17] width 56 height 13
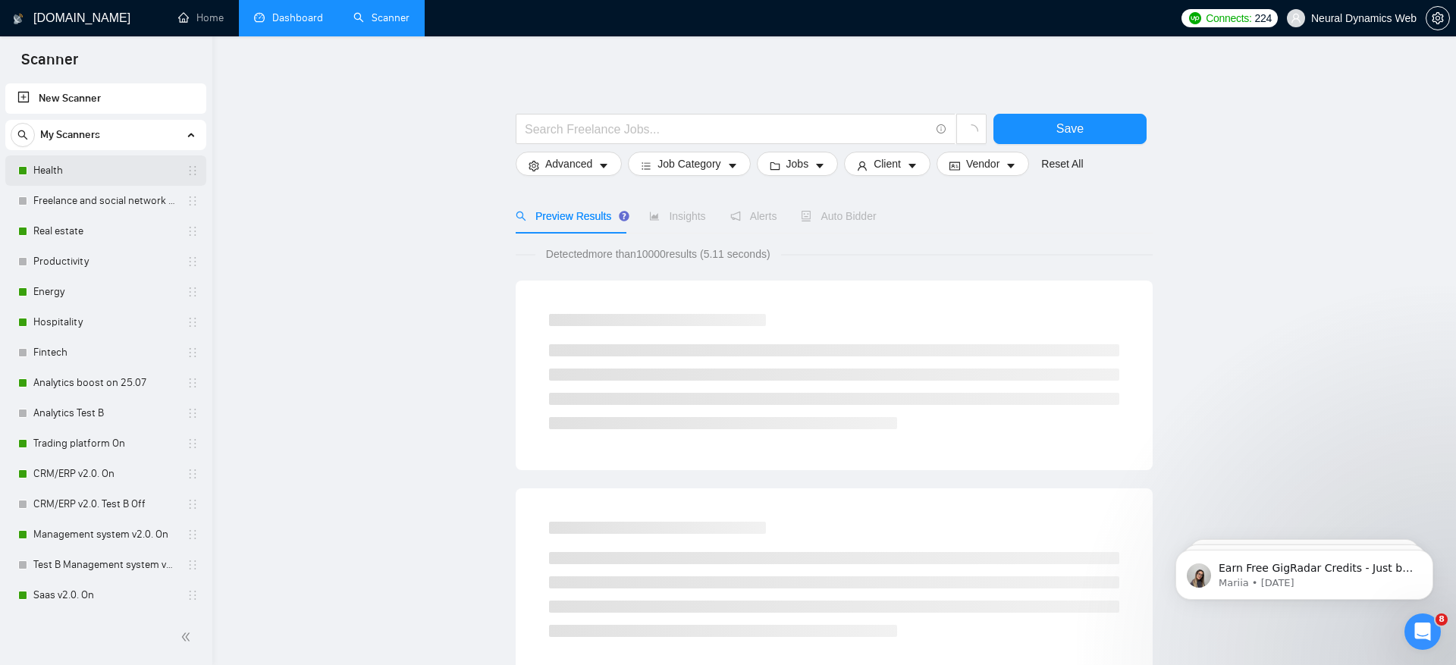
click at [124, 171] on link "Health" at bounding box center [105, 170] width 144 height 30
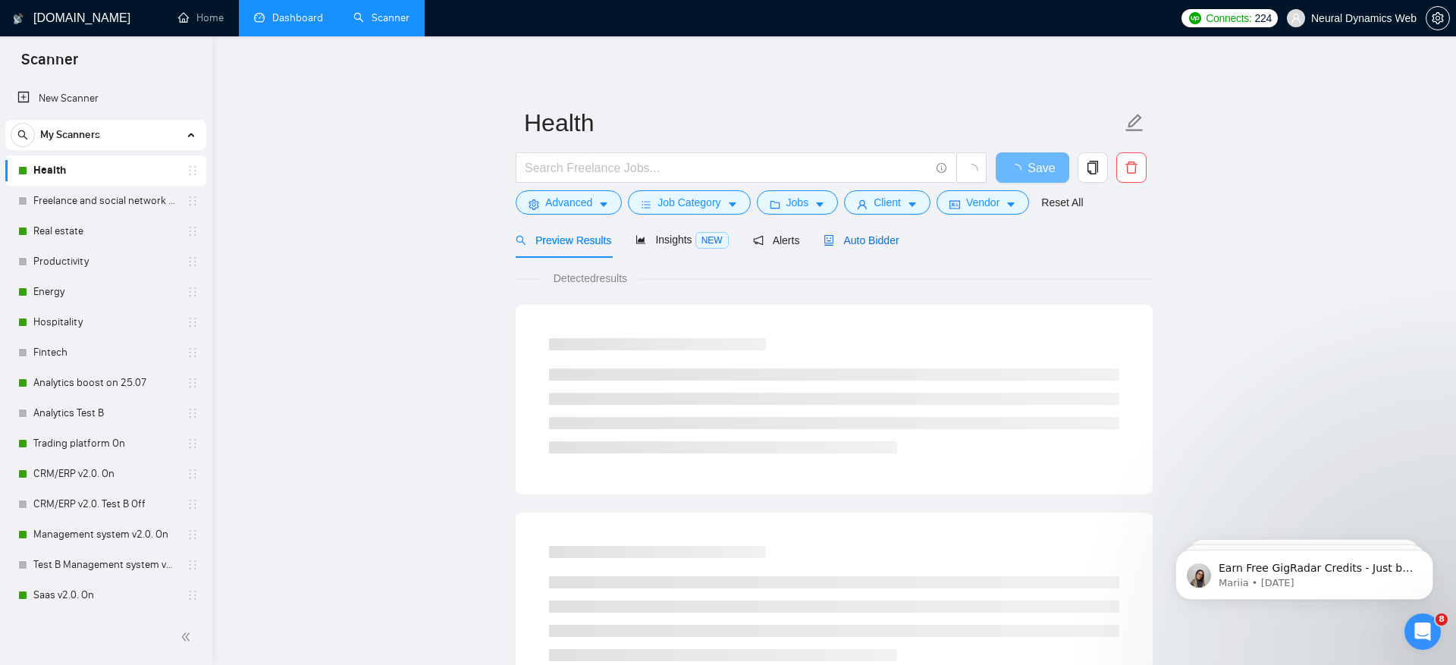
click at [873, 238] on span "Auto Bidder" at bounding box center [860, 240] width 75 height 12
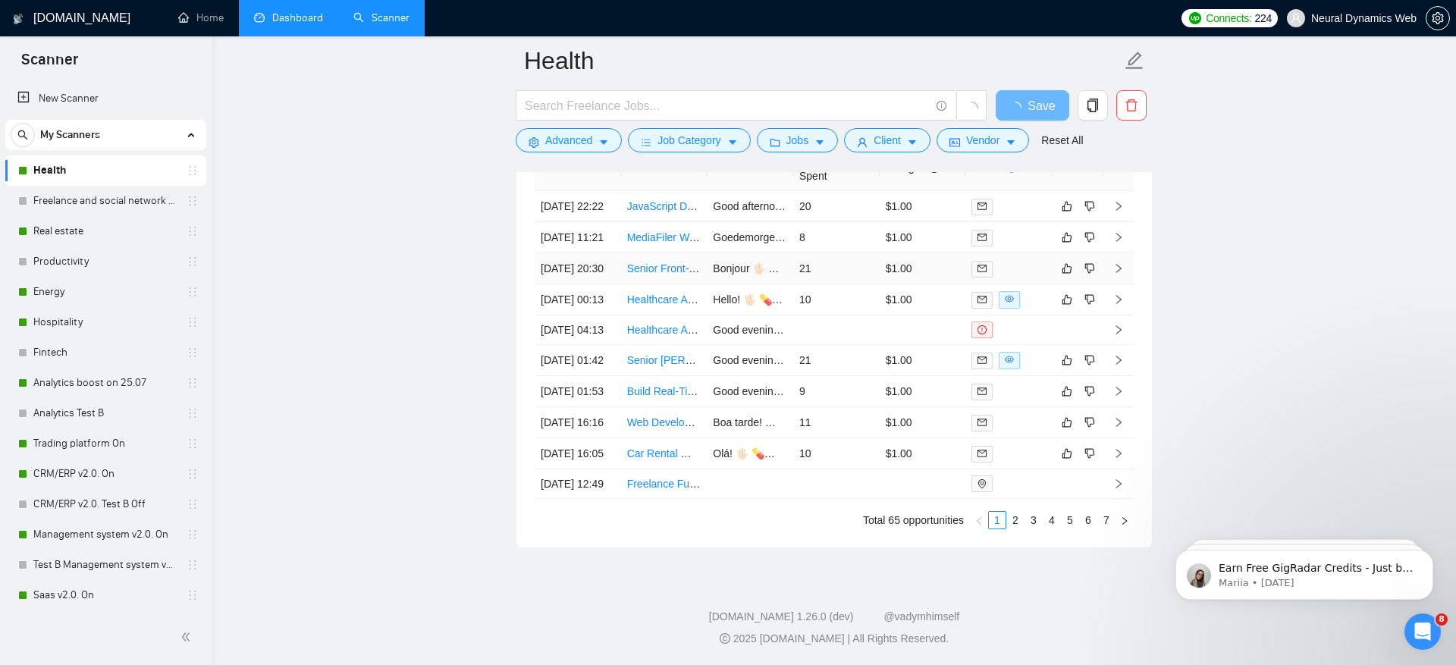
scroll to position [3673, 0]
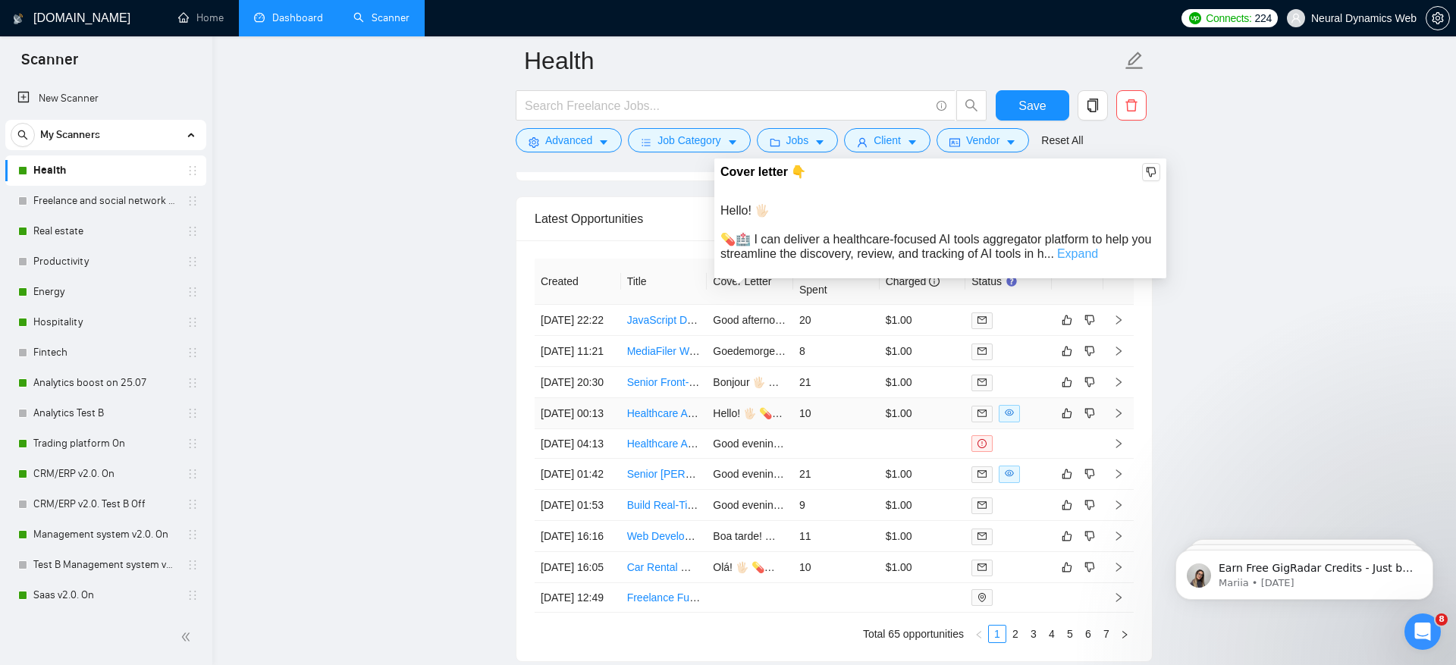
click at [1069, 259] on link "Expand" at bounding box center [1077, 253] width 41 height 13
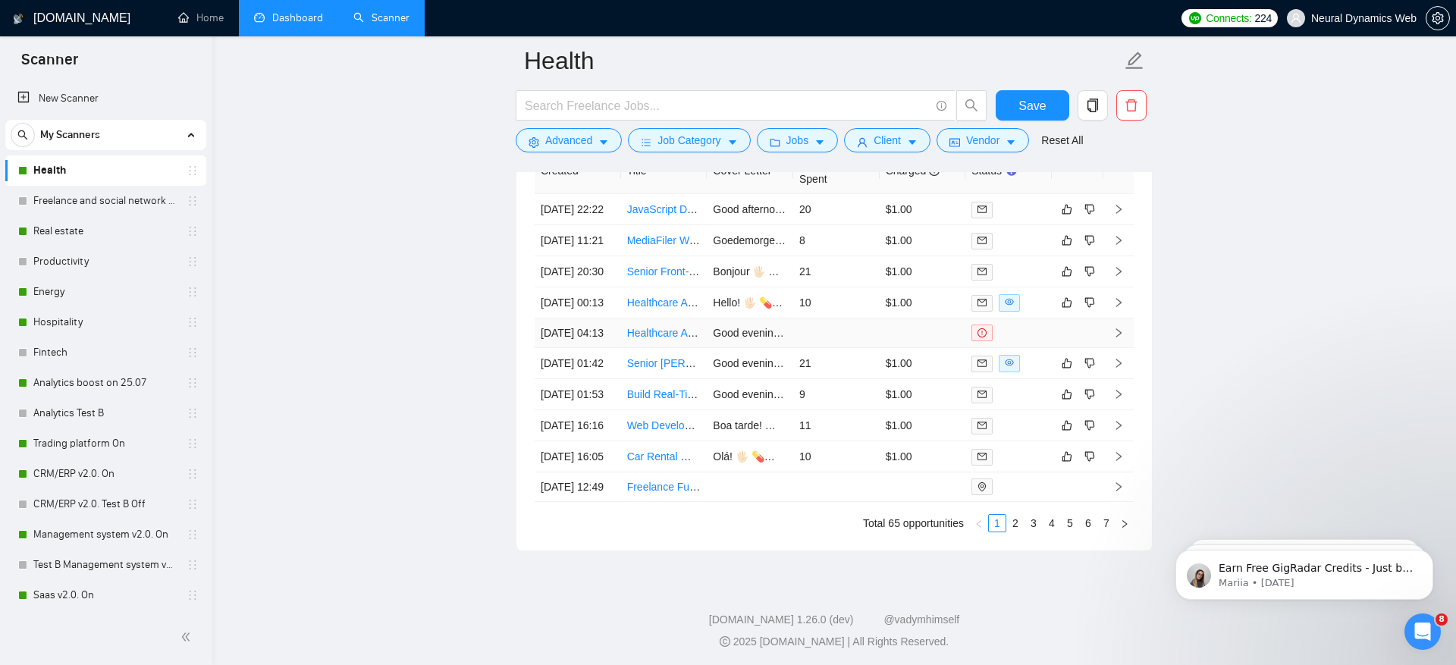
scroll to position [3568, 0]
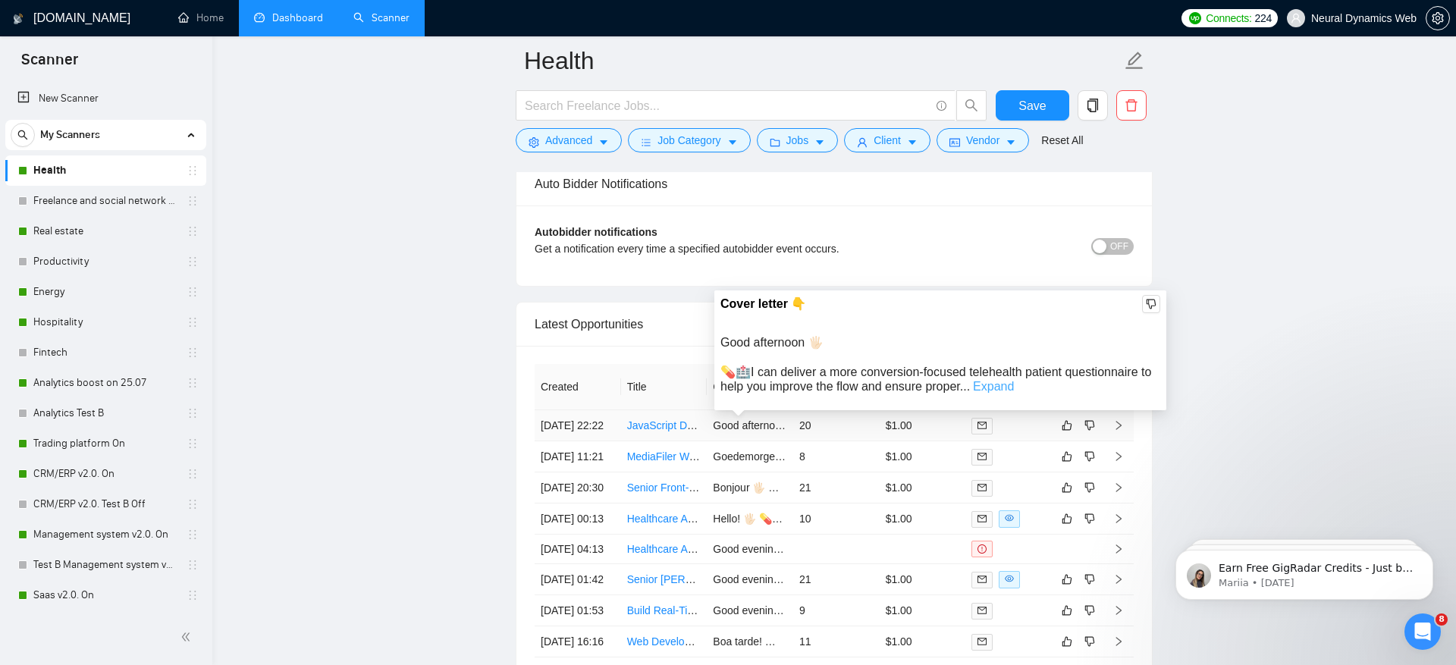
click at [1011, 384] on link "Expand" at bounding box center [993, 386] width 41 height 13
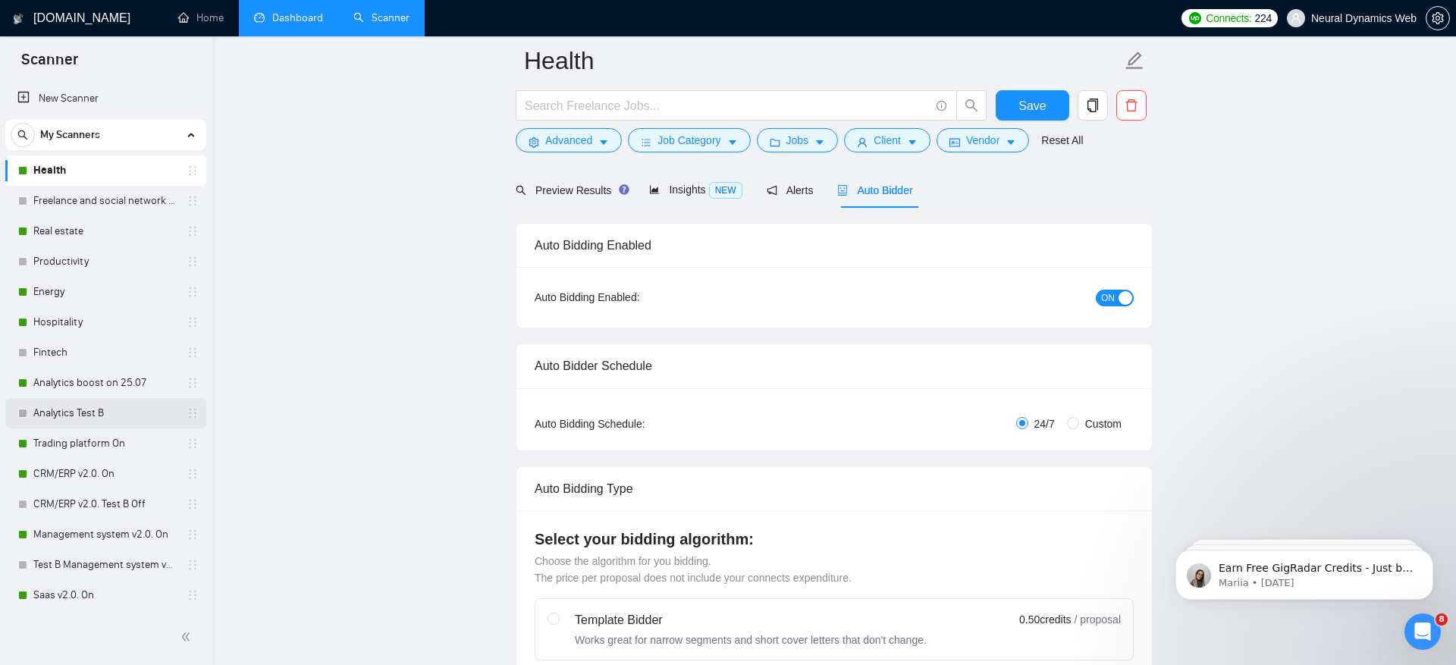
scroll to position [0, 0]
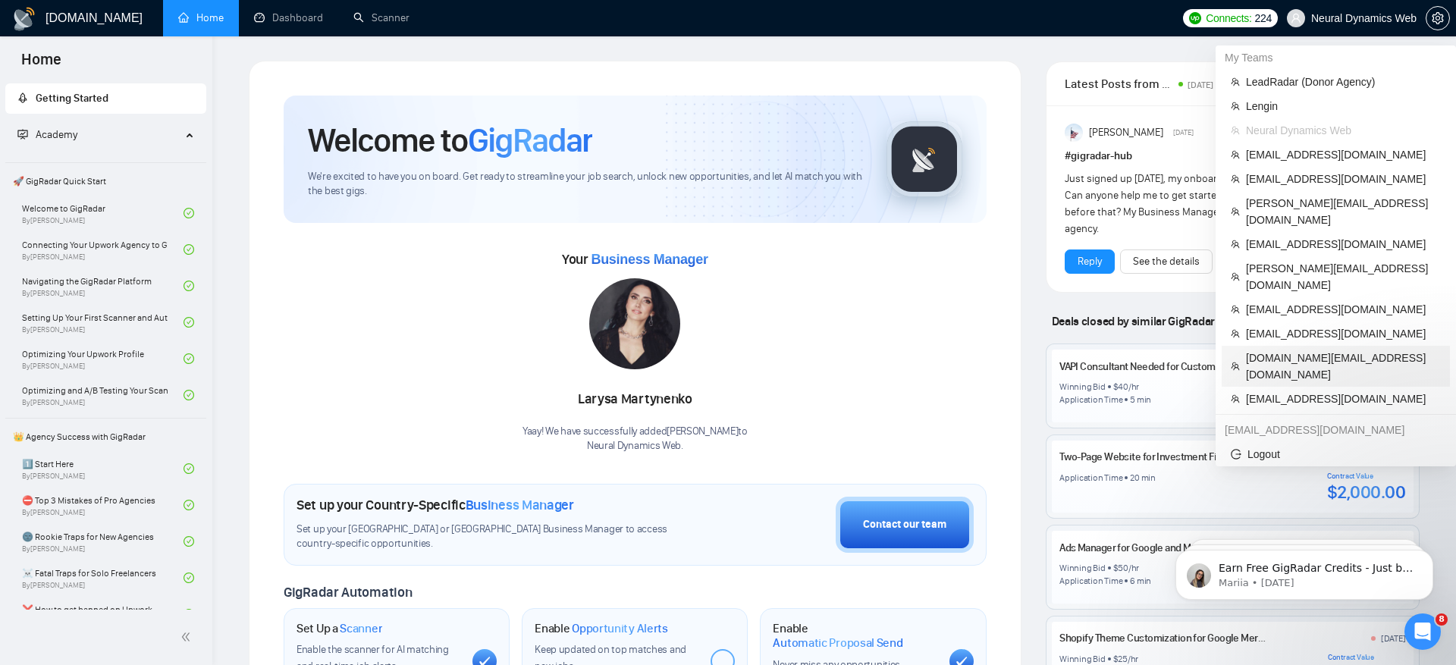
click at [1302, 350] on span "[DOMAIN_NAME][EMAIL_ADDRESS][DOMAIN_NAME]" at bounding box center [1343, 366] width 195 height 33
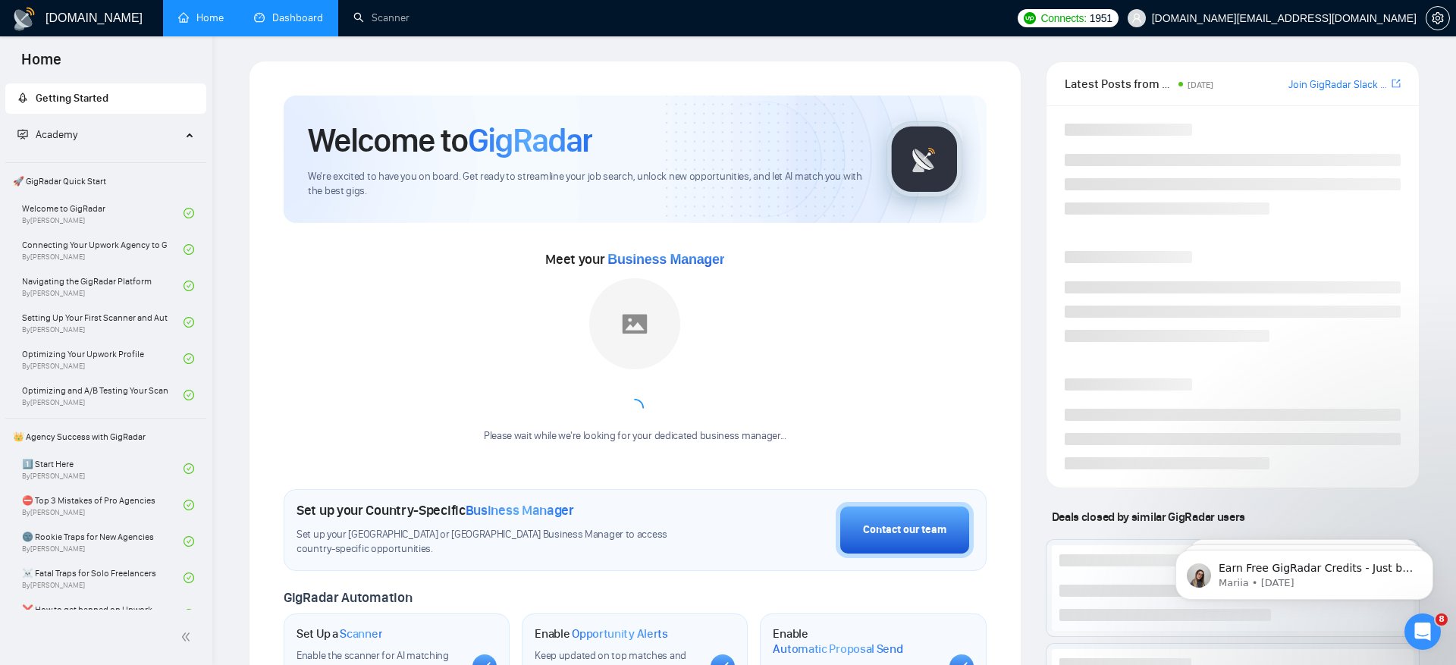
click at [291, 24] on link "Dashboard" at bounding box center [288, 17] width 69 height 13
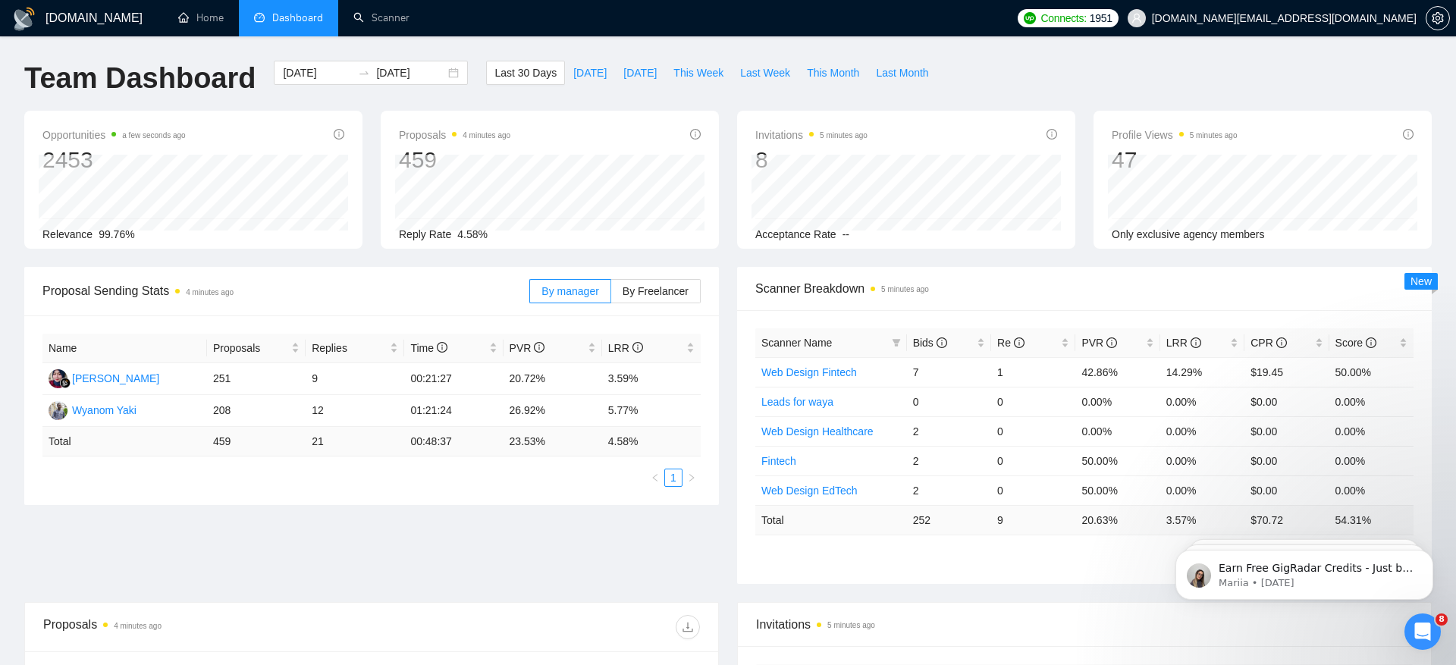
click at [534, 553] on div "Proposal Sending Stats 4 minutes ago By manager By Freelancer Name Proposals Re…" at bounding box center [727, 434] width 1425 height 335
click at [776, 67] on span "Last Week" at bounding box center [765, 72] width 50 height 17
type input "[DATE]"
click at [625, 548] on div "Proposal Sending Stats 4 minutes ago By manager By Freelancer Name Proposals Re…" at bounding box center [727, 434] width 1425 height 335
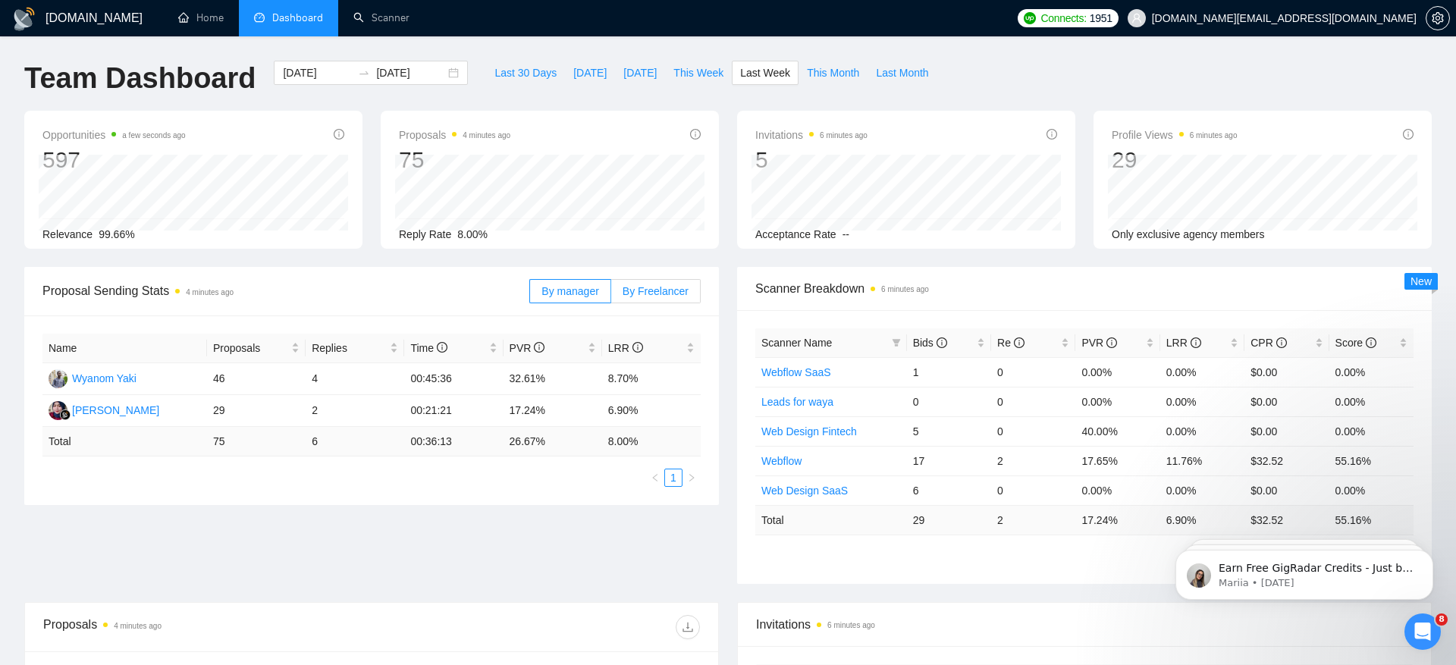
click at [674, 281] on label "By Freelancer" at bounding box center [655, 291] width 89 height 24
click at [611, 295] on input "By Freelancer" at bounding box center [611, 295] width 0 height 0
click at [569, 527] on div "Proposal Sending Stats 4 minutes ago By manager By Freelancer Name Proposals Re…" at bounding box center [727, 434] width 1425 height 335
click at [121, 376] on div "Ivan Zholob" at bounding box center [115, 378] width 87 height 17
click at [921, 341] on span "Bids" at bounding box center [930, 343] width 34 height 12
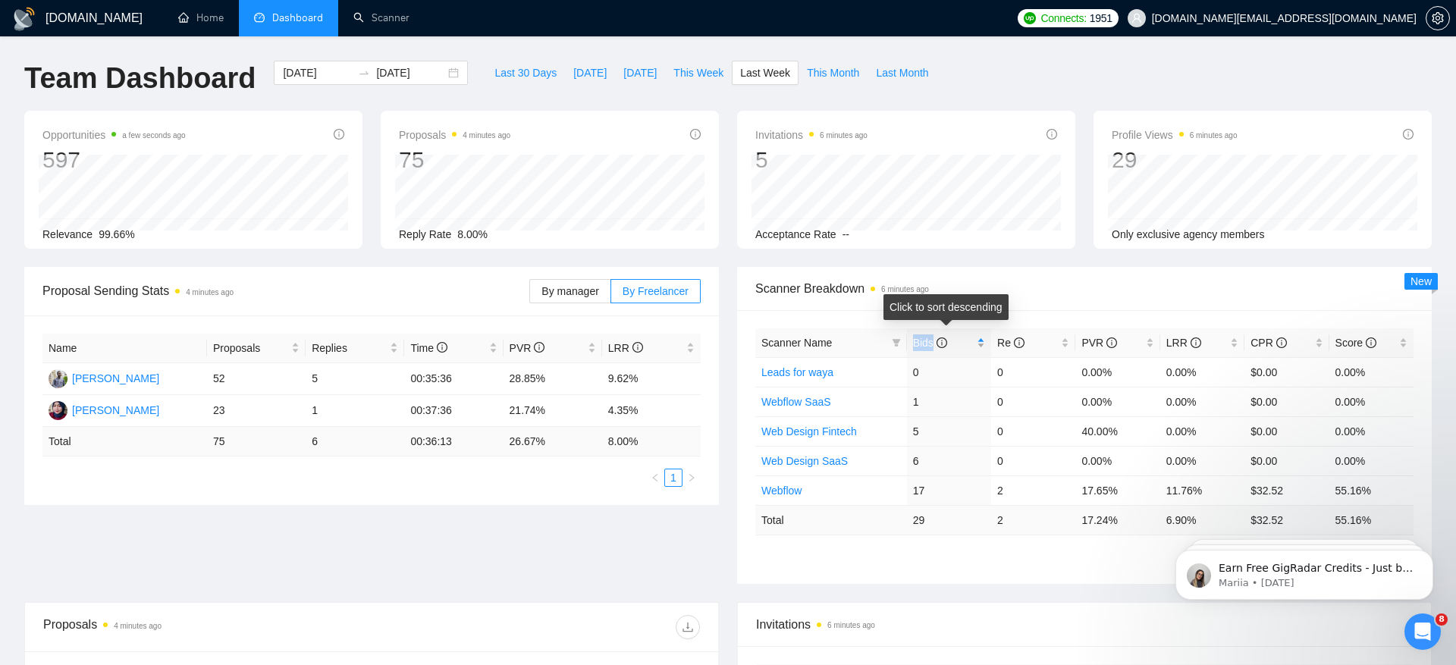
click at [921, 341] on span "Bids" at bounding box center [930, 343] width 34 height 12
click at [506, 84] on button "Last 30 Days" at bounding box center [525, 73] width 79 height 24
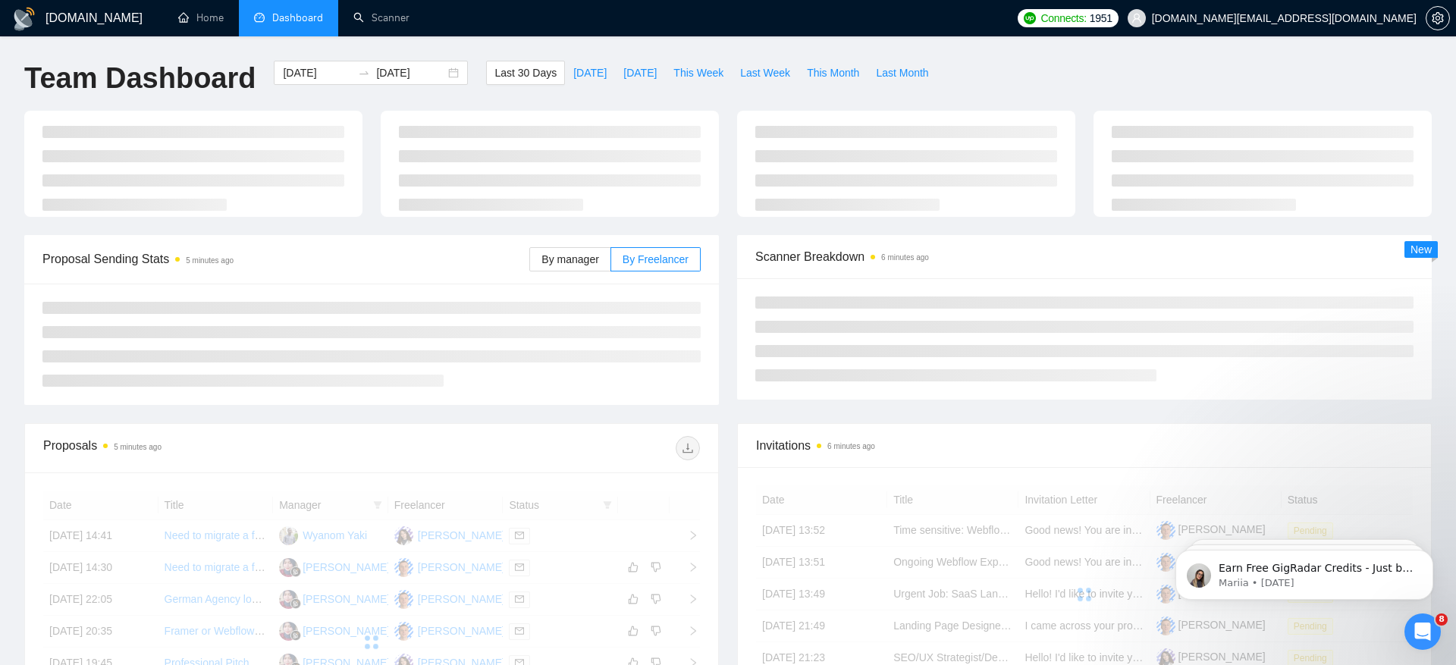
type input "[DATE]"
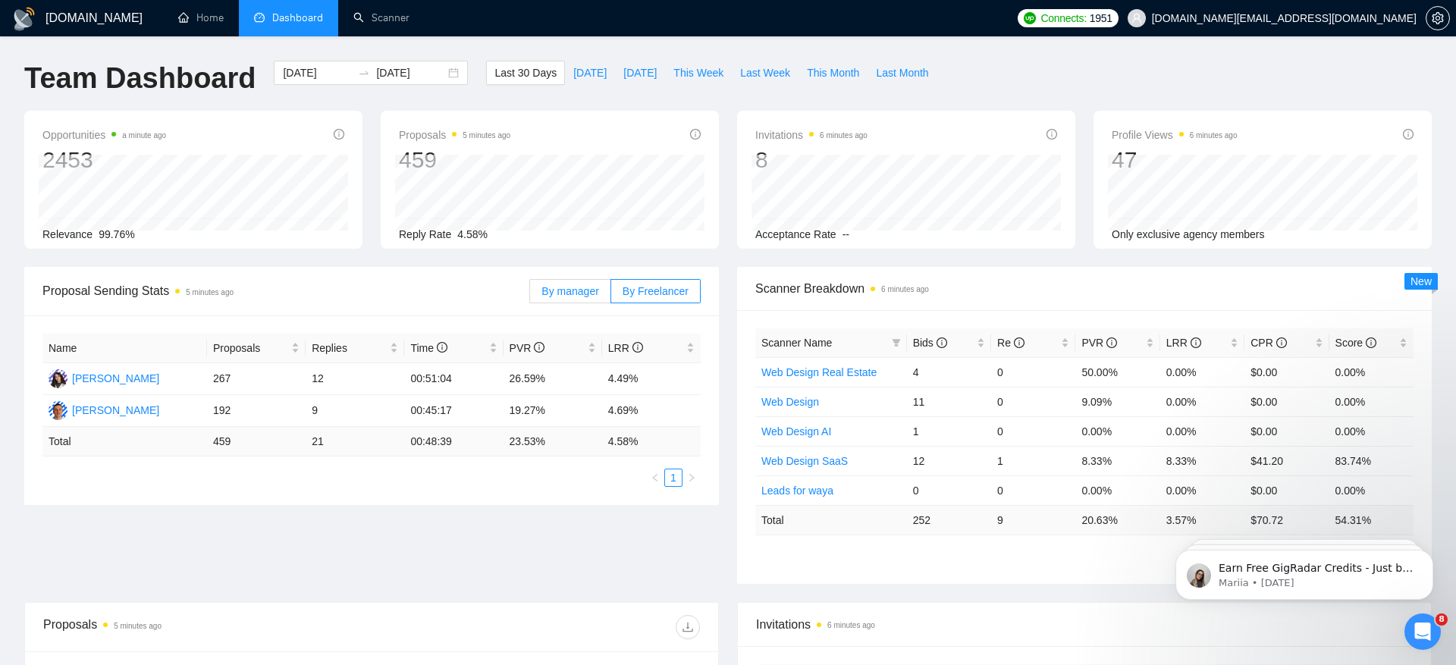
click at [583, 296] on span "By manager" at bounding box center [569, 291] width 57 height 12
click at [530, 295] on input "By manager" at bounding box center [530, 295] width 0 height 0
click at [393, 24] on link "Scanner" at bounding box center [381, 17] width 56 height 13
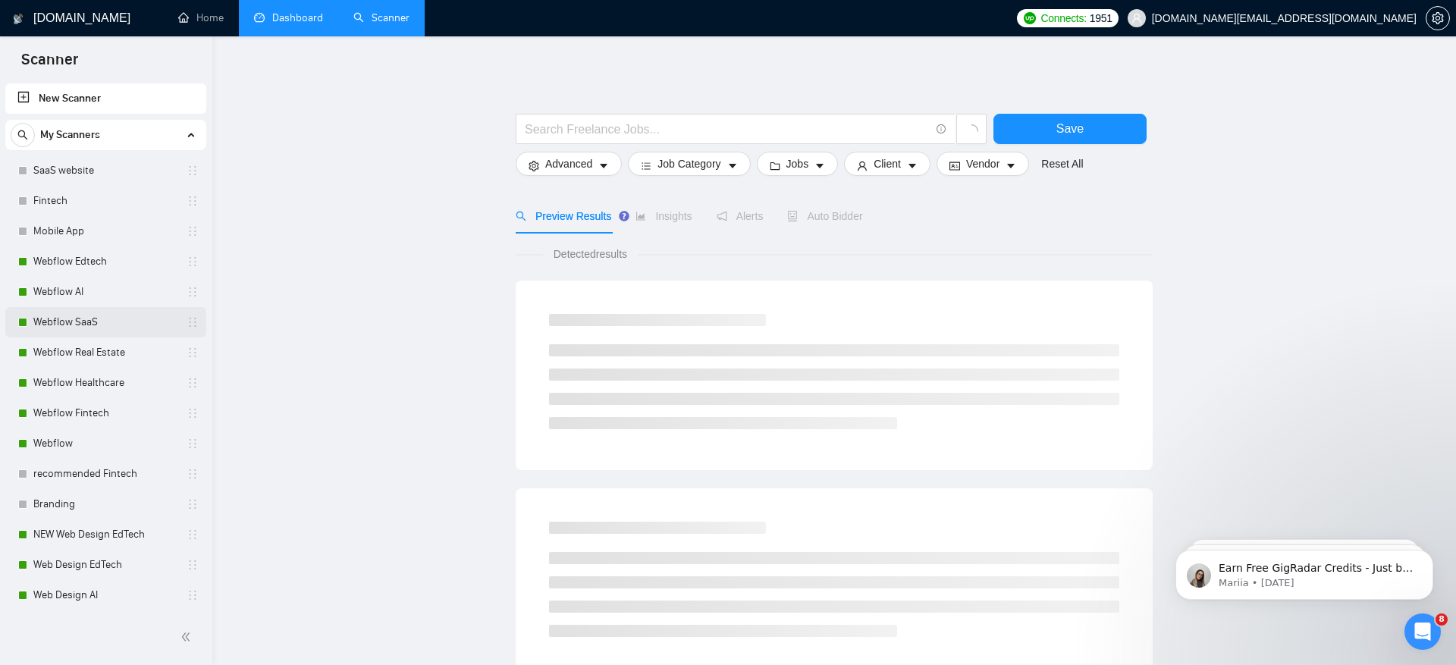
click at [91, 307] on link "Webflow SaaS" at bounding box center [105, 322] width 144 height 30
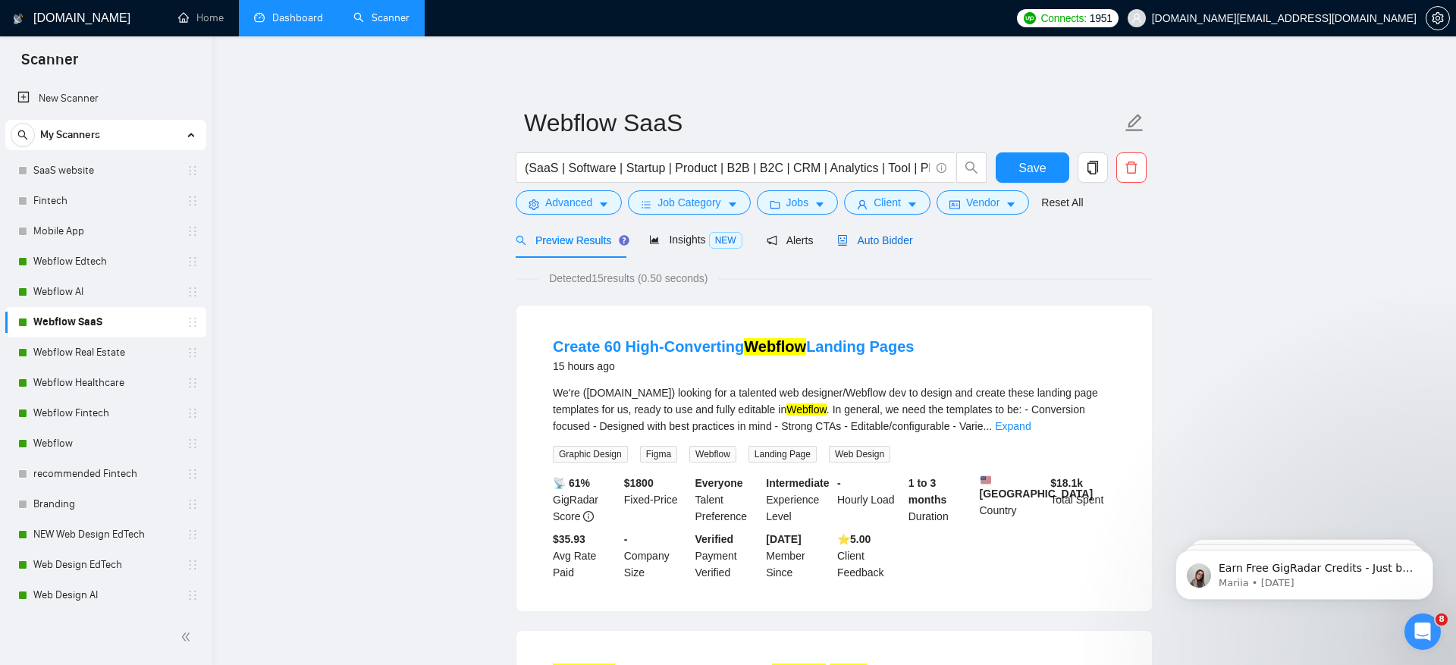
click at [889, 237] on span "Auto Bidder" at bounding box center [874, 240] width 75 height 12
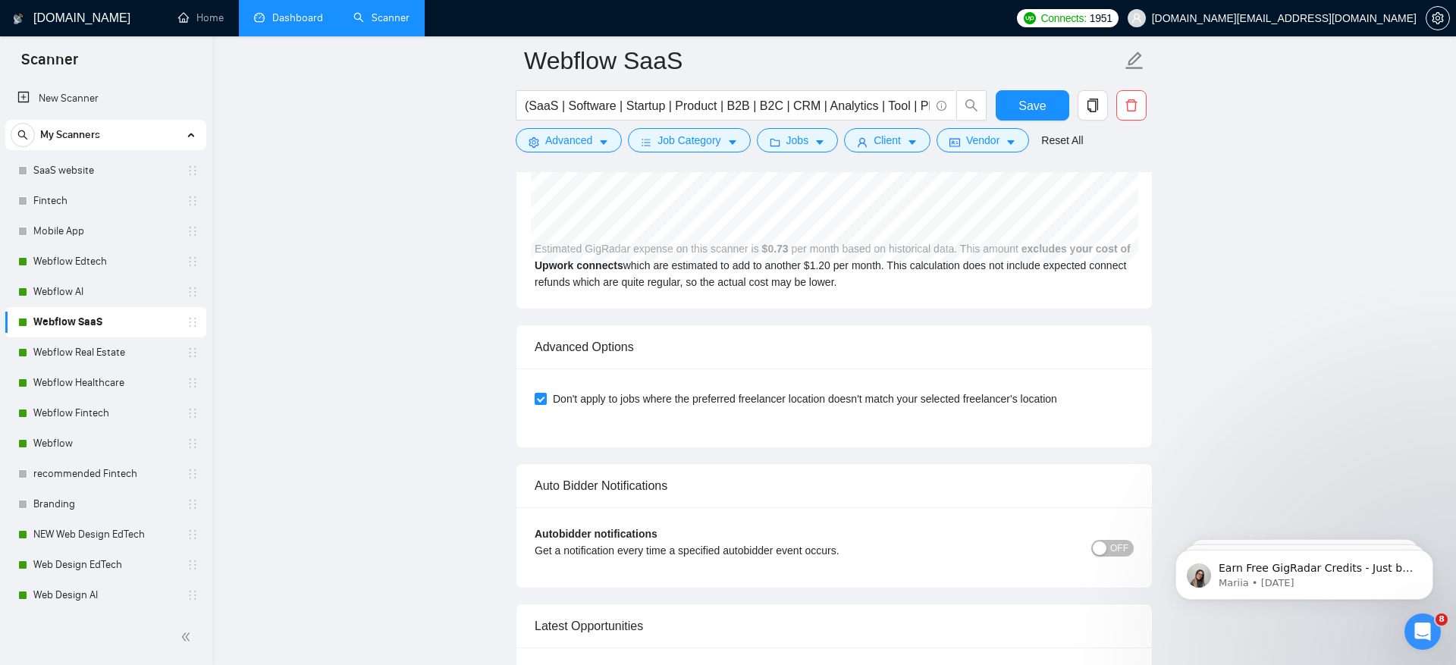
scroll to position [3823, 0]
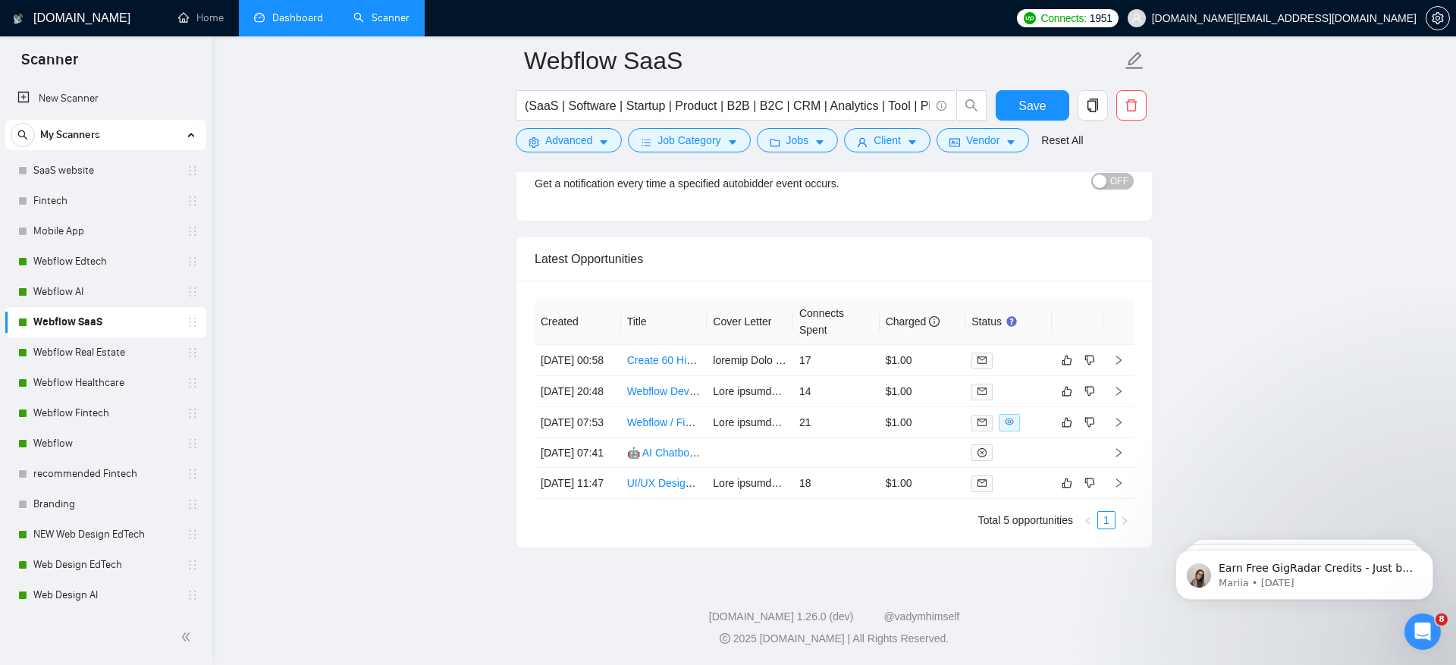
click at [279, 14] on link "Dashboard" at bounding box center [288, 17] width 69 height 13
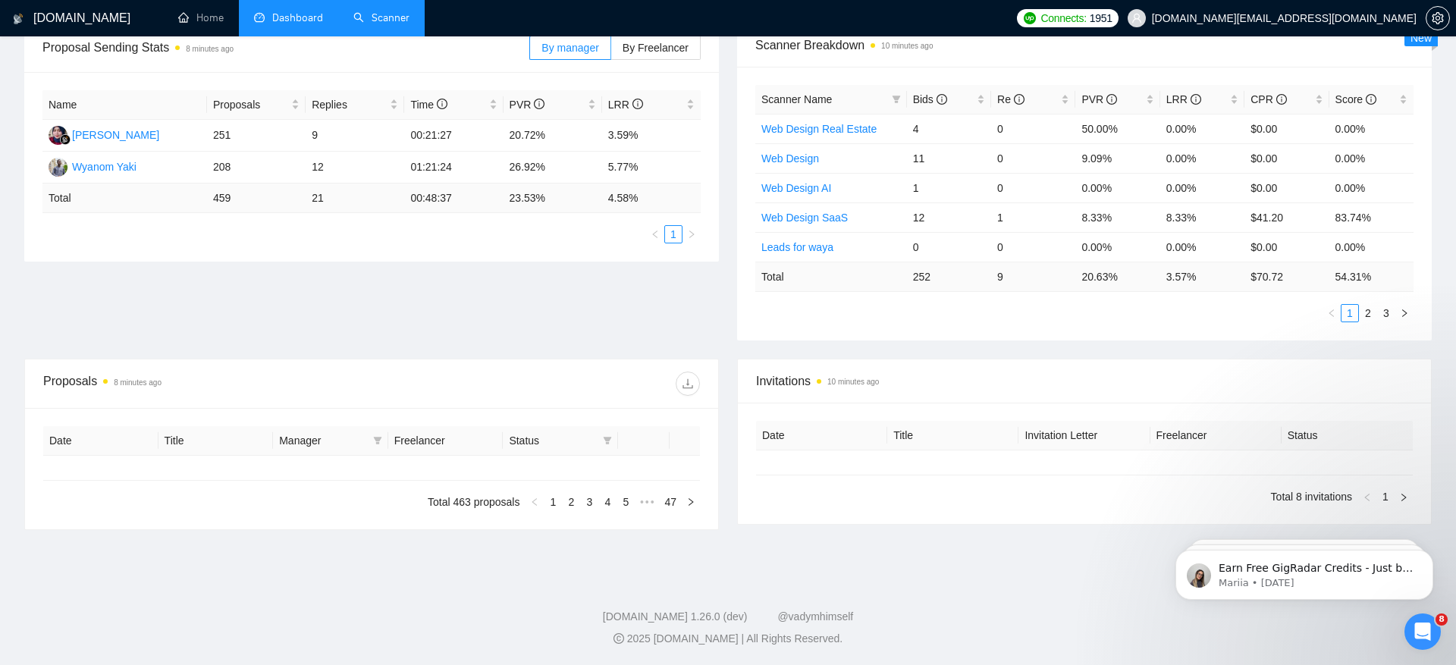
type input "[DATE]"
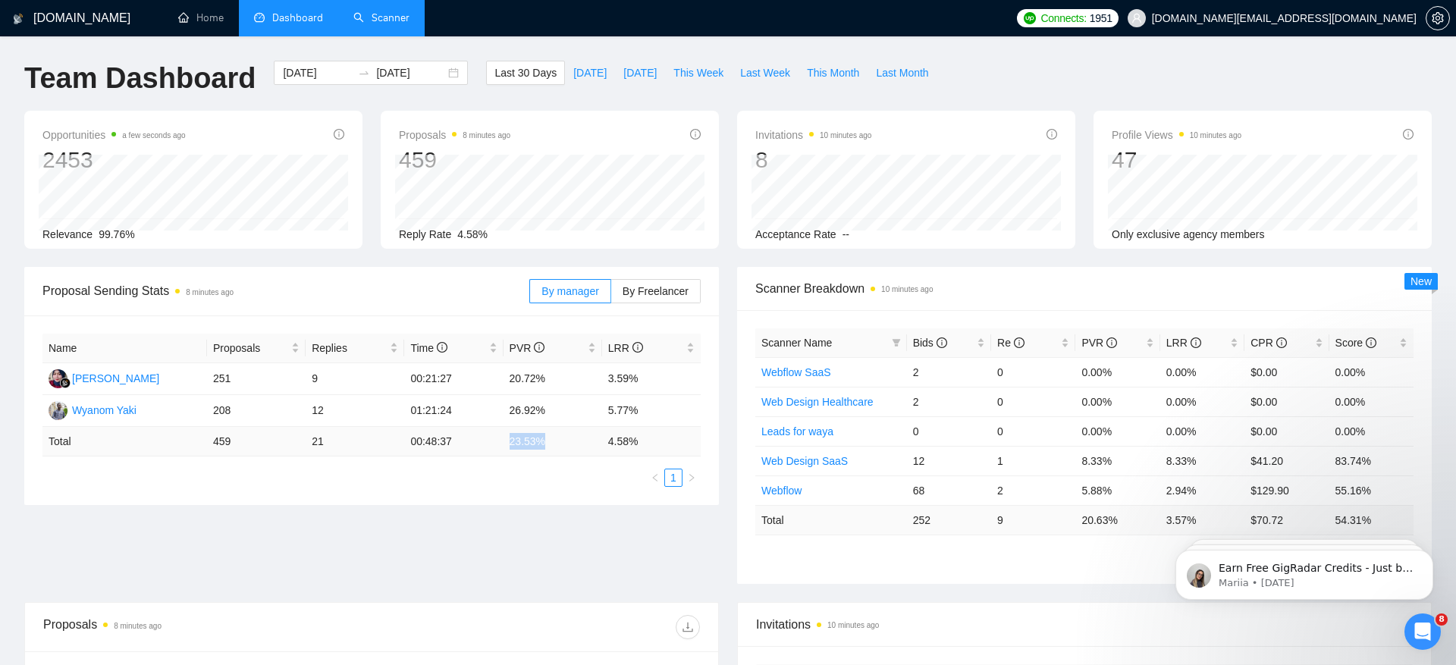
drag, startPoint x: 509, startPoint y: 440, endPoint x: 563, endPoint y: 440, distance: 53.1
click at [563, 440] on td "23.53 %" at bounding box center [552, 442] width 99 height 30
drag, startPoint x: 607, startPoint y: 444, endPoint x: 693, endPoint y: 447, distance: 85.8
click at [693, 447] on td "4.58 %" at bounding box center [651, 442] width 99 height 30
click at [613, 444] on td "4.58 %" at bounding box center [651, 442] width 99 height 30
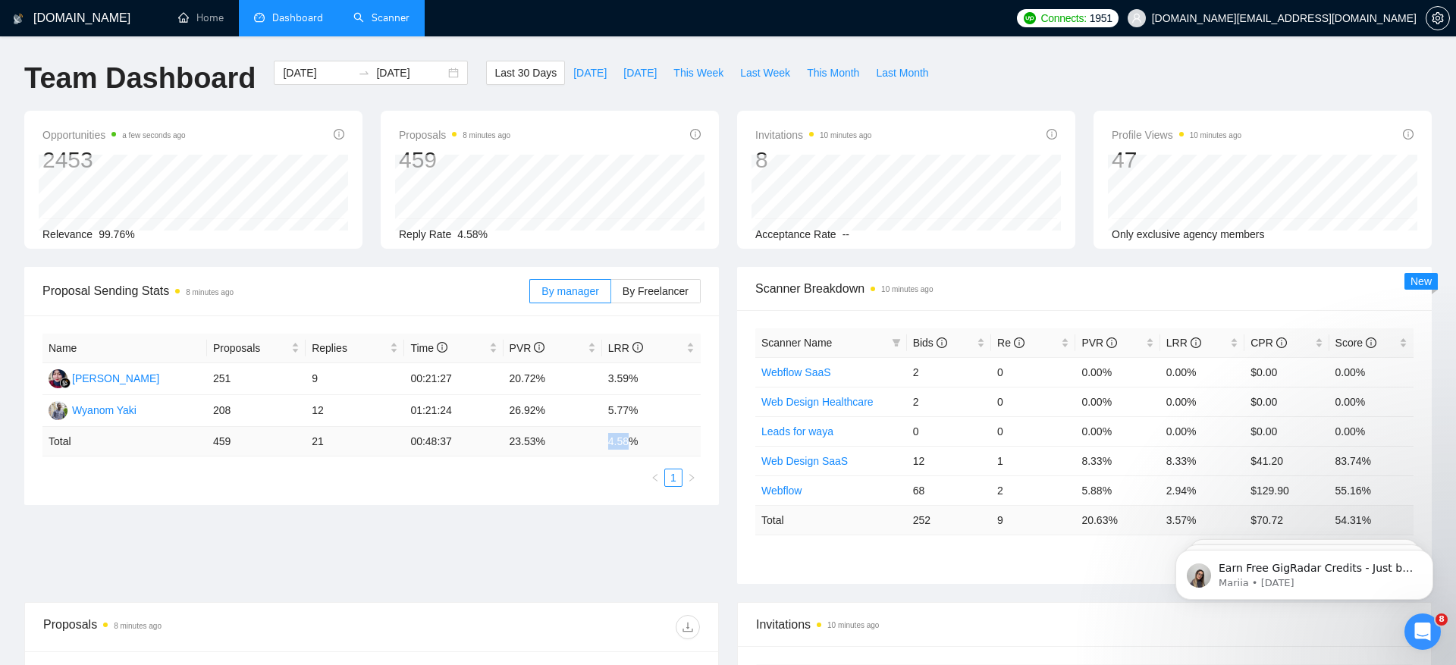
click at [613, 444] on td "4.58 %" at bounding box center [651, 442] width 99 height 30
click at [518, 444] on td "23.53 %" at bounding box center [552, 442] width 99 height 30
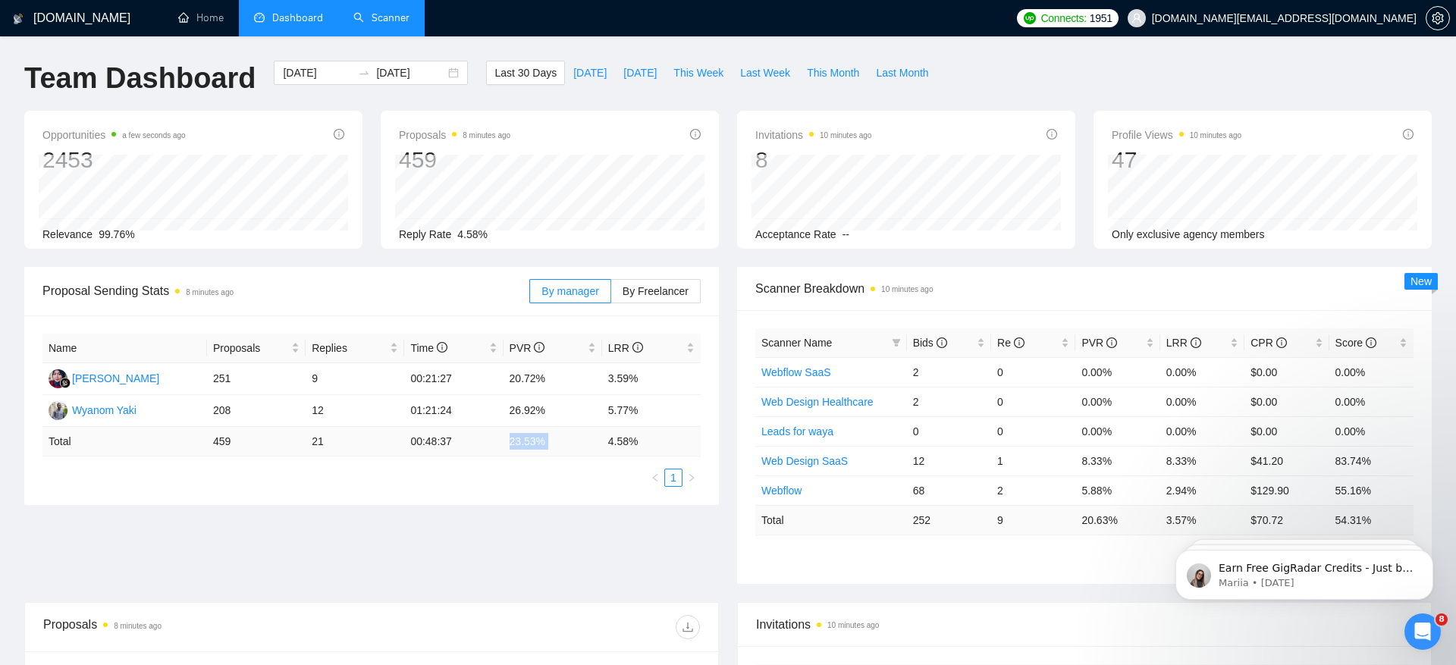
click at [509, 443] on td "23.53 %" at bounding box center [552, 442] width 99 height 30
click at [295, 449] on td "459" at bounding box center [256, 442] width 99 height 30
drag, startPoint x: 210, startPoint y: 441, endPoint x: 241, endPoint y: 441, distance: 31.1
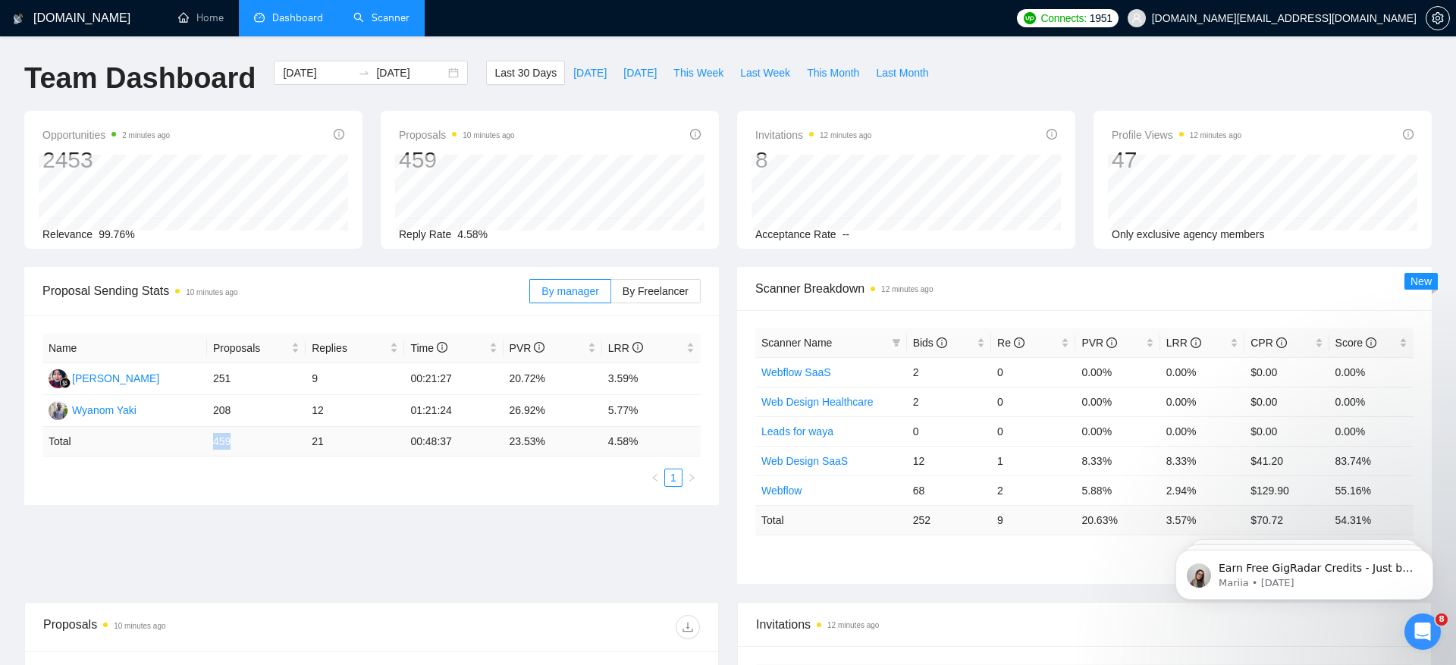
click at [241, 441] on td "459" at bounding box center [256, 442] width 99 height 30
click at [228, 440] on td "459" at bounding box center [256, 442] width 99 height 30
drag, startPoint x: 203, startPoint y: 439, endPoint x: 240, endPoint y: 439, distance: 36.4
click at [240, 439] on tr "Total 459 21 00:48:37 23.53 % 4.58 %" at bounding box center [371, 442] width 658 height 30
click at [504, 465] on div "Name Proposals Replies Time PVR LRR Rara Hanifah 251 9 00:21:27 20.72% 3.59% Wy…" at bounding box center [371, 410] width 658 height 153
